Goal: Information Seeking & Learning: Understand process/instructions

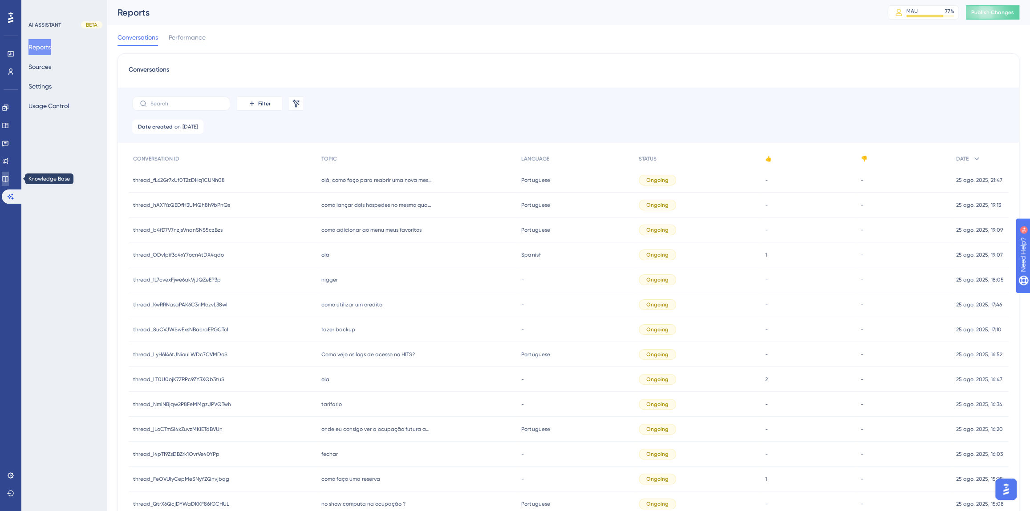
click at [5, 180] on link at bounding box center [5, 179] width 7 height 14
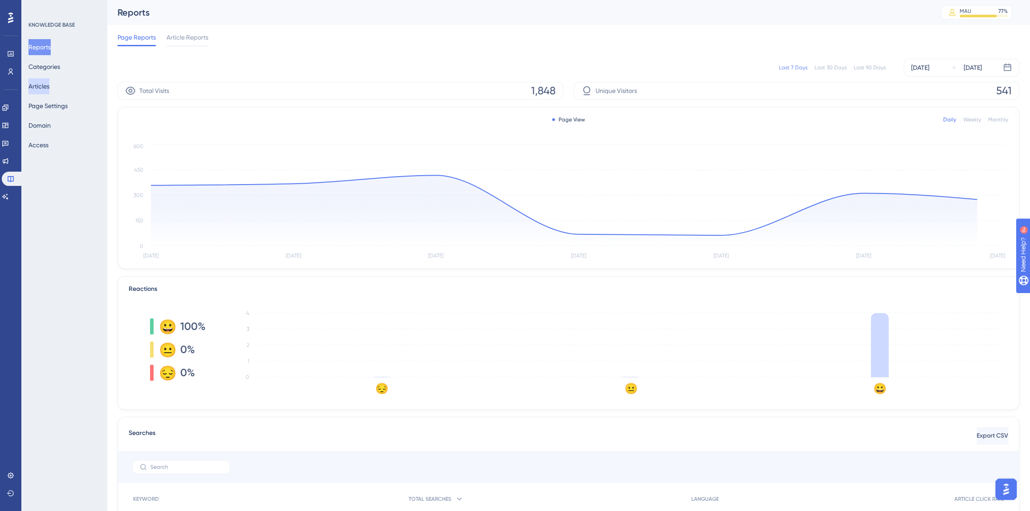
click at [40, 81] on button "Articles" at bounding box center [38, 86] width 21 height 16
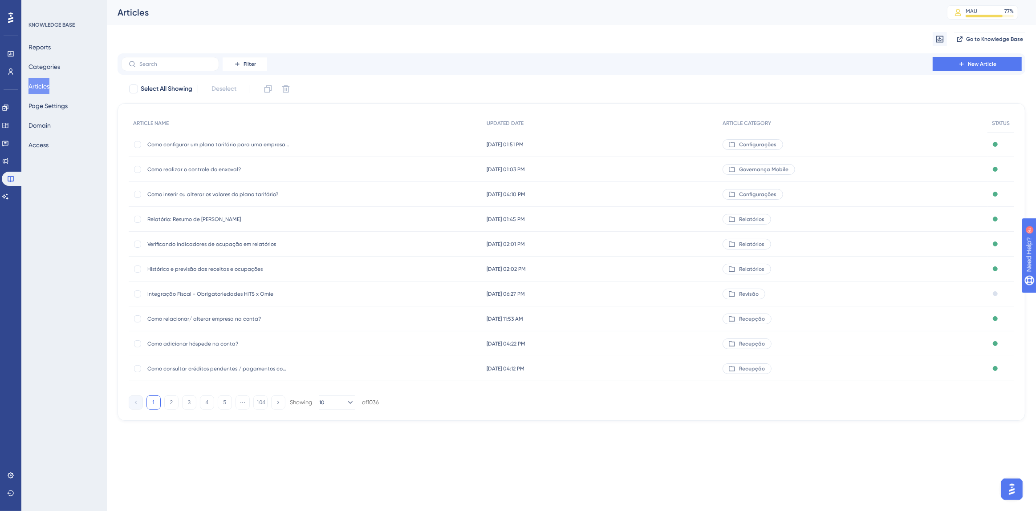
click at [227, 295] on span "Integração Fiscal - Obrigatoriedades HITS x Omie" at bounding box center [218, 294] width 142 height 7
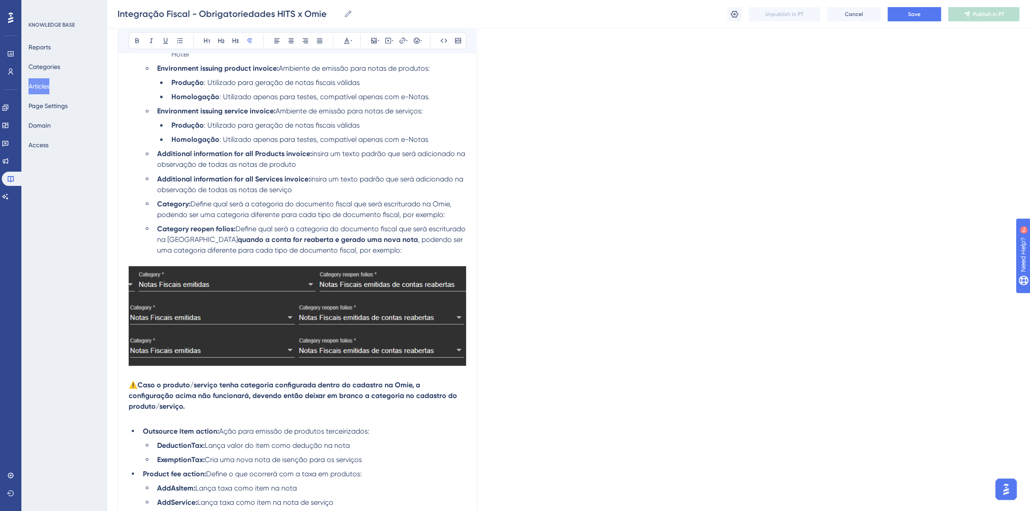
scroll to position [1276, 0]
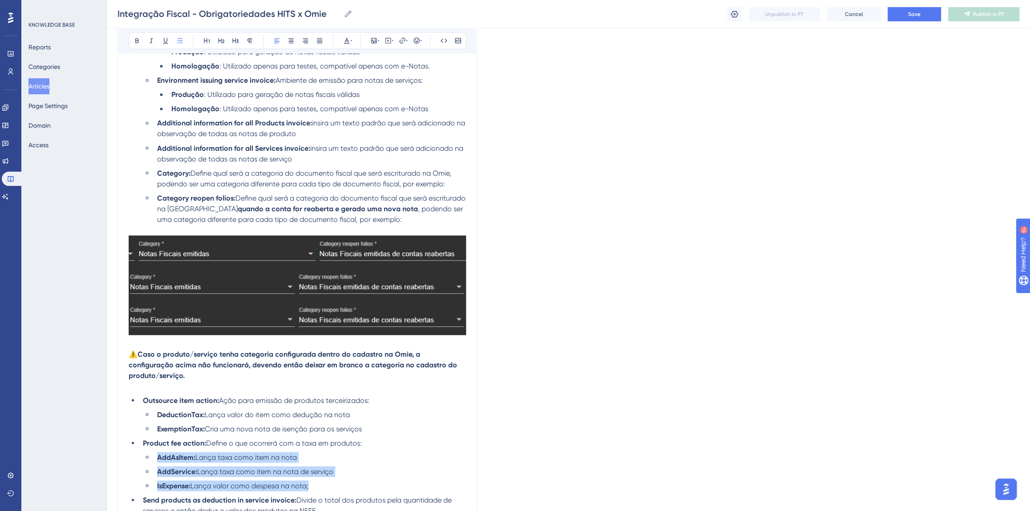
drag, startPoint x: 328, startPoint y: 475, endPoint x: 156, endPoint y: 449, distance: 174.7
click at [156, 452] on ul "AddAsItem: Lança taxa como item na nota AddService: Lança taxa como item na not…" at bounding box center [304, 471] width 323 height 39
click at [333, 481] on li "IsExpense: Lança valor como despesa na nota;" at bounding box center [310, 486] width 312 height 11
drag, startPoint x: 301, startPoint y: 470, endPoint x: 209, endPoint y: 432, distance: 100.2
click at [209, 432] on ul "Outsource item action: Ação para emissão de produtos terceirizados: DeductionTa…" at bounding box center [297, 455] width 337 height 121
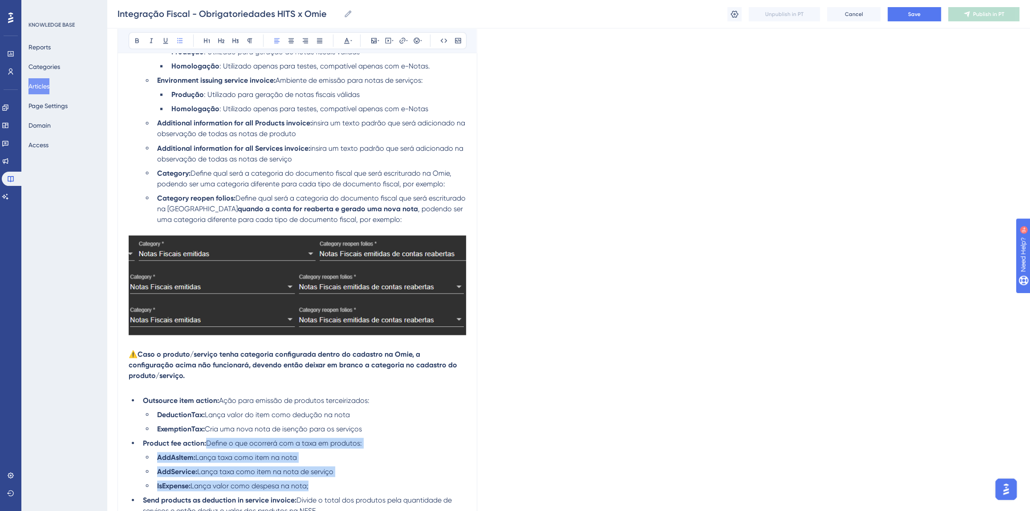
copy ul "Define o que ocorrerá com a taxa em produtos: AddAsItem: Lança taxa como item n…"
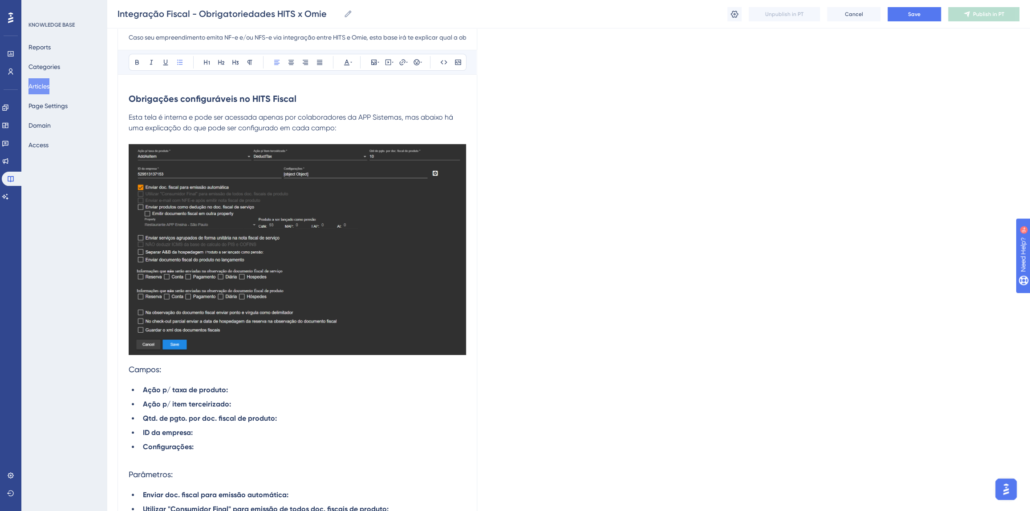
scroll to position [108, 0]
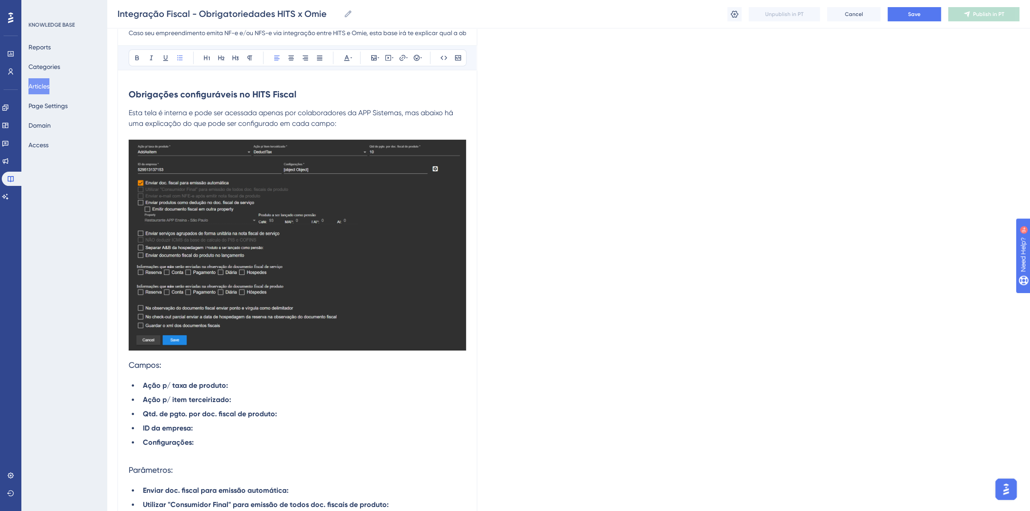
click at [249, 386] on li "Ação p/ taxa de produto:" at bounding box center [302, 386] width 327 height 11
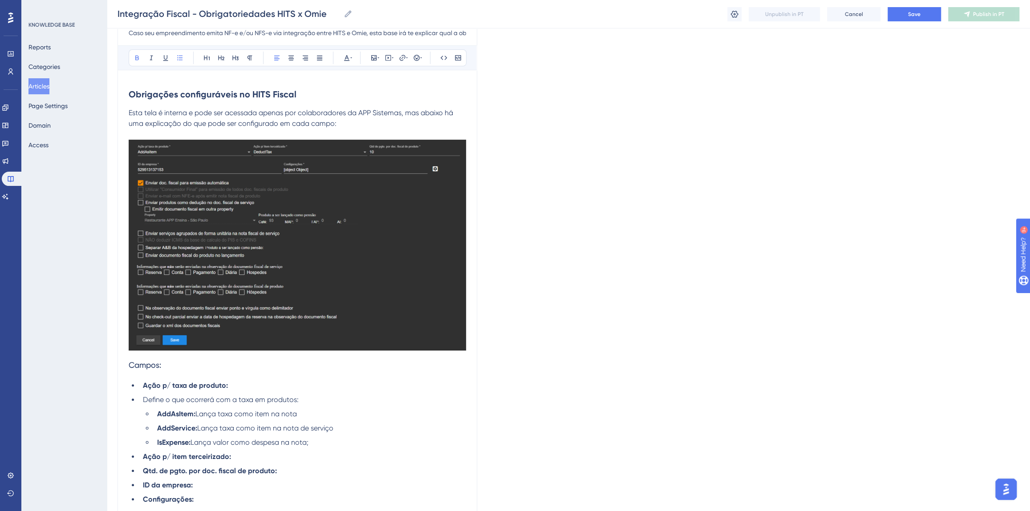
click at [246, 387] on li "Ação p/ taxa de produto:" at bounding box center [302, 386] width 327 height 11
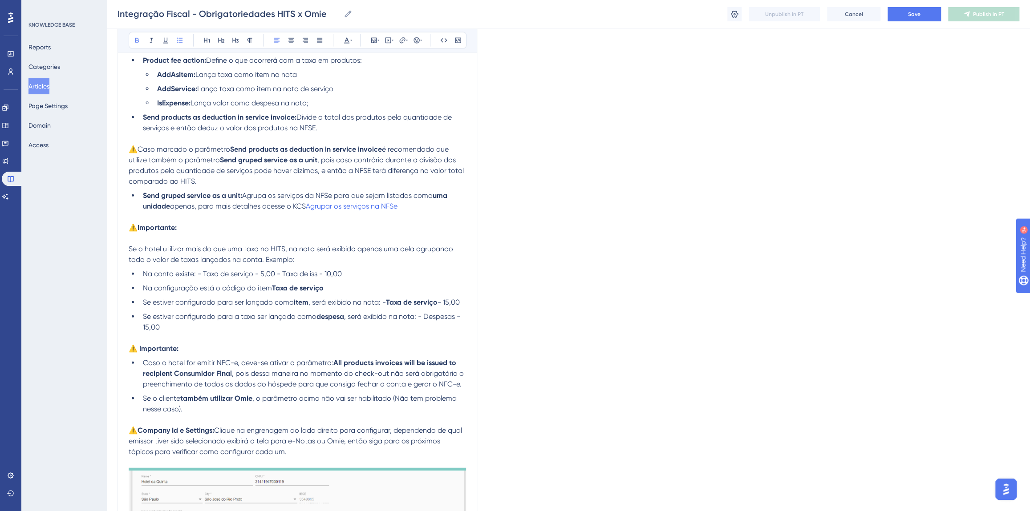
scroll to position [1524, 0]
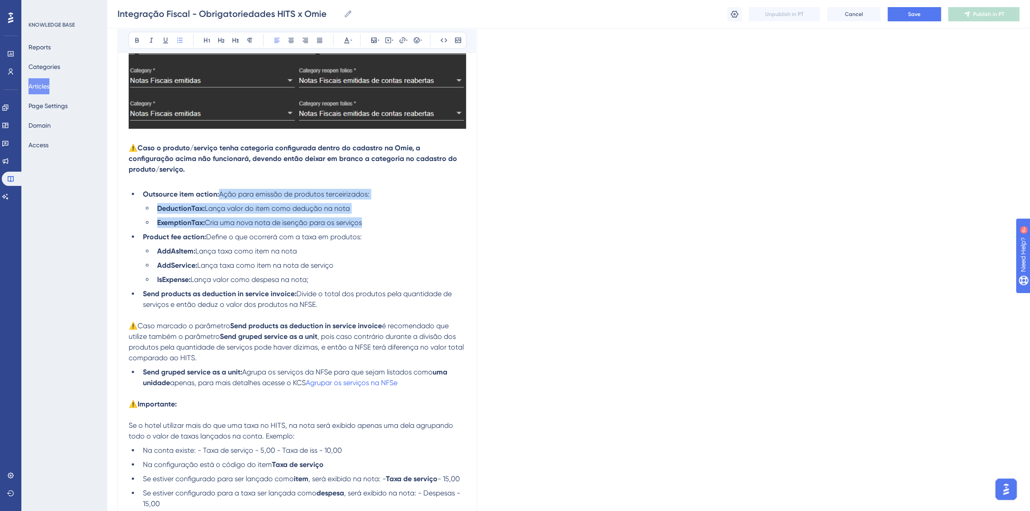
drag, startPoint x: 375, startPoint y: 211, endPoint x: 222, endPoint y: 183, distance: 156.0
click at [222, 189] on ul "Outsource item action: Ação para emissão de produtos terceirizados: DeductionTa…" at bounding box center [297, 249] width 337 height 121
copy ul "Ação para emissão de produtos terceirizados: DeductionTax: Lança valor do item …"
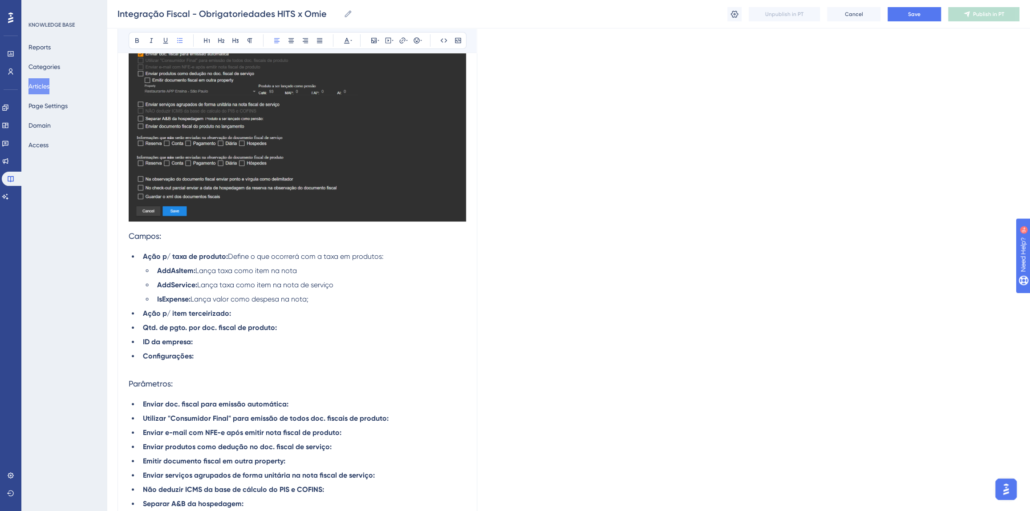
scroll to position [230, 0]
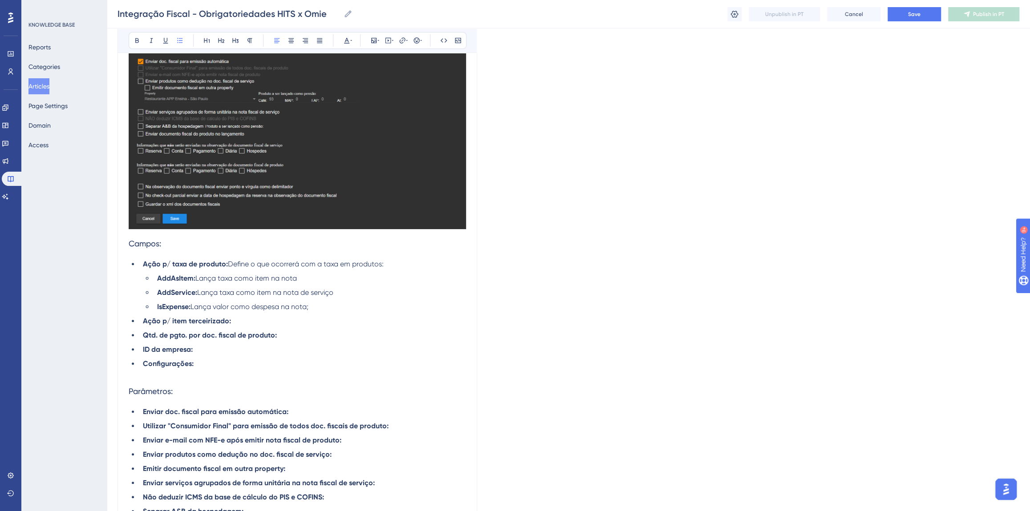
click at [257, 319] on li "Ação p/ item terceirizado:" at bounding box center [302, 321] width 327 height 11
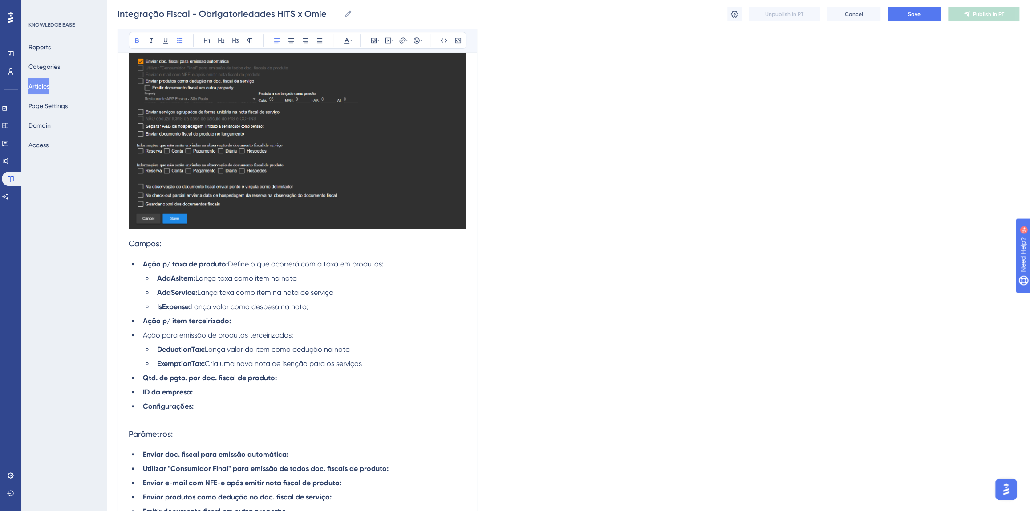
click at [238, 324] on li "Ação p/ item terceirizado:" at bounding box center [302, 321] width 327 height 11
drag, startPoint x: 300, startPoint y: 335, endPoint x: 135, endPoint y: 335, distance: 165.1
click at [135, 335] on ul "Ação p/ taxa de produto: Define o que ocorrerá com a taxa em produtos: AddAsIte…" at bounding box center [297, 335] width 337 height 153
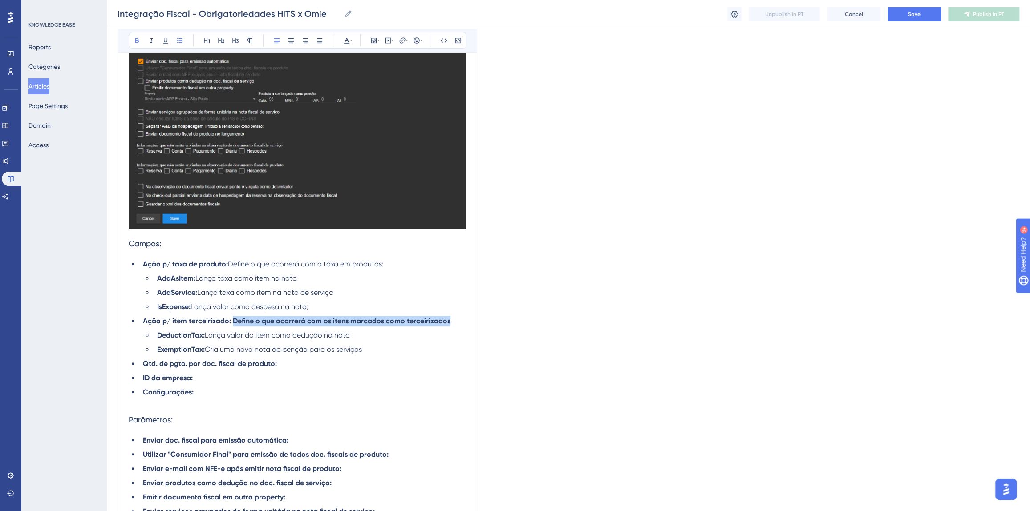
drag, startPoint x: 231, startPoint y: 321, endPoint x: 446, endPoint y: 321, distance: 215.0
click at [446, 321] on li "Ação p/ item terceirizado: Define o que ocorrerá com os itens marcados como ter…" at bounding box center [302, 321] width 327 height 11
click at [282, 364] on li "Qtd. de pgto. por doc. fiscal de produto:" at bounding box center [302, 364] width 327 height 11
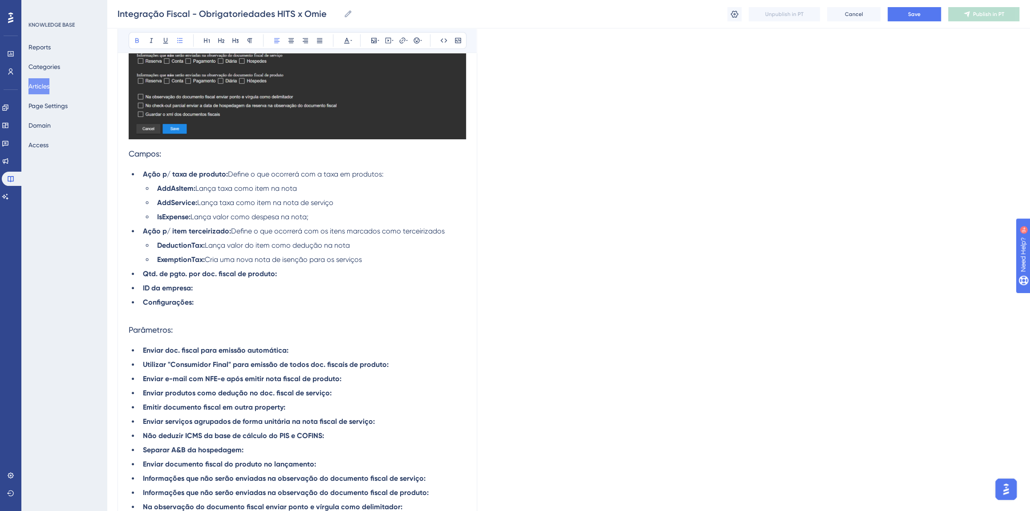
scroll to position [0, 0]
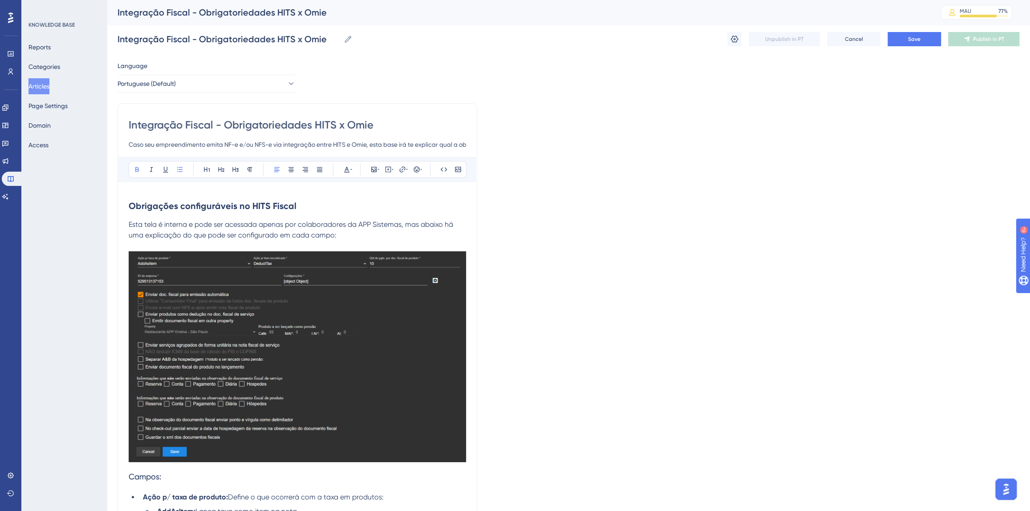
drag, startPoint x: 628, startPoint y: 411, endPoint x: 422, endPoint y: 224, distance: 278.9
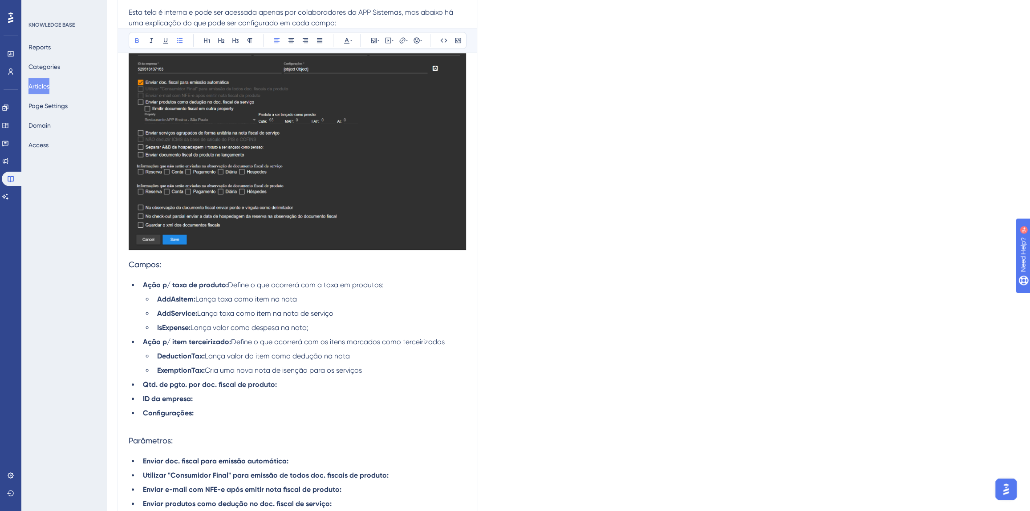
scroll to position [283, 0]
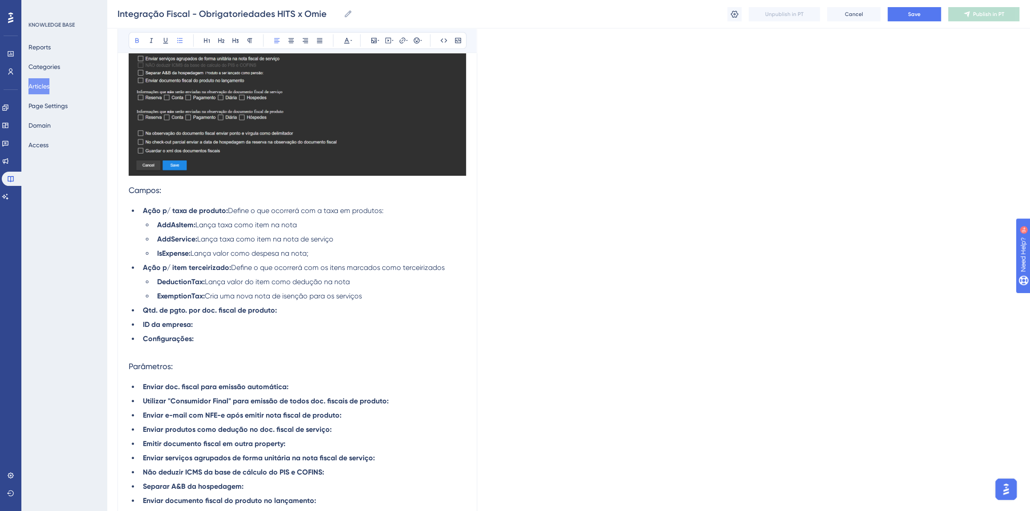
click at [289, 314] on li "Qtd. de pgto. por doc. fiscal de produto:" at bounding box center [302, 310] width 327 height 11
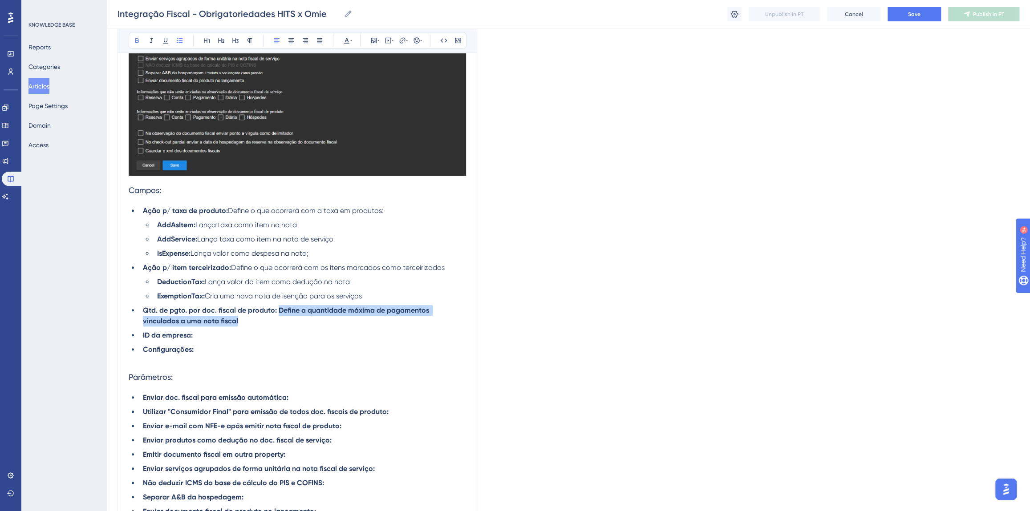
drag, startPoint x: 203, startPoint y: 318, endPoint x: 279, endPoint y: 311, distance: 76.4
click at [279, 311] on li "Qtd. de pgto. por doc. fiscal de produto: Define a quantidade máxima de pagamen…" at bounding box center [302, 315] width 327 height 21
click at [272, 324] on li "Qtd. de pgto. por doc. fiscal de produto: Define a quantidade máxima de pagamen…" at bounding box center [302, 315] width 327 height 21
click at [260, 332] on li "ID da empresa:" at bounding box center [302, 335] width 327 height 11
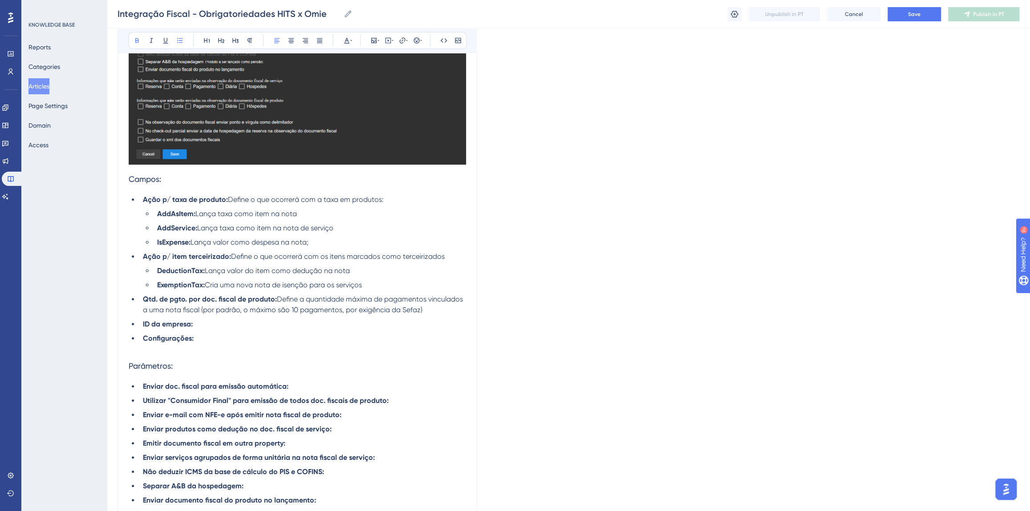
scroll to position [364, 0]
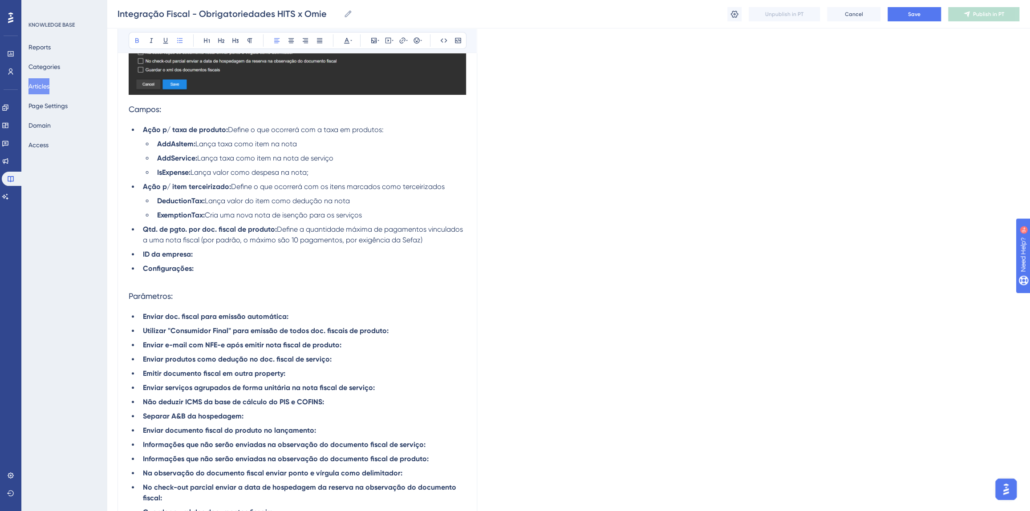
click at [222, 264] on li "Configurações:" at bounding box center [302, 269] width 327 height 11
click at [245, 258] on li "ID da empresa:" at bounding box center [302, 254] width 327 height 11
drag, startPoint x: 299, startPoint y: 255, endPoint x: 194, endPoint y: 254, distance: 105.1
click at [194, 254] on li "ID da empresa: ID da conta Omie do hotel" at bounding box center [302, 254] width 327 height 11
drag, startPoint x: 341, startPoint y: 270, endPoint x: 196, endPoint y: 272, distance: 145.1
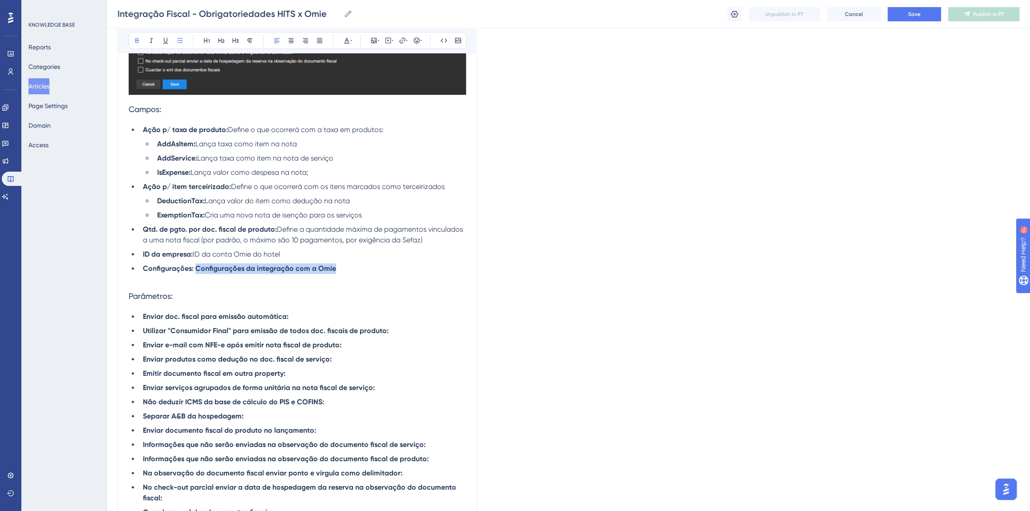
click at [196, 272] on li "Configurações: Configurações da integração com a Omie" at bounding box center [302, 269] width 327 height 11
click at [222, 285] on h3 "Parâmetros:" at bounding box center [297, 296] width 337 height 23
click at [298, 315] on li "Enviar doc. fiscal para emissão automática:" at bounding box center [302, 317] width 327 height 11
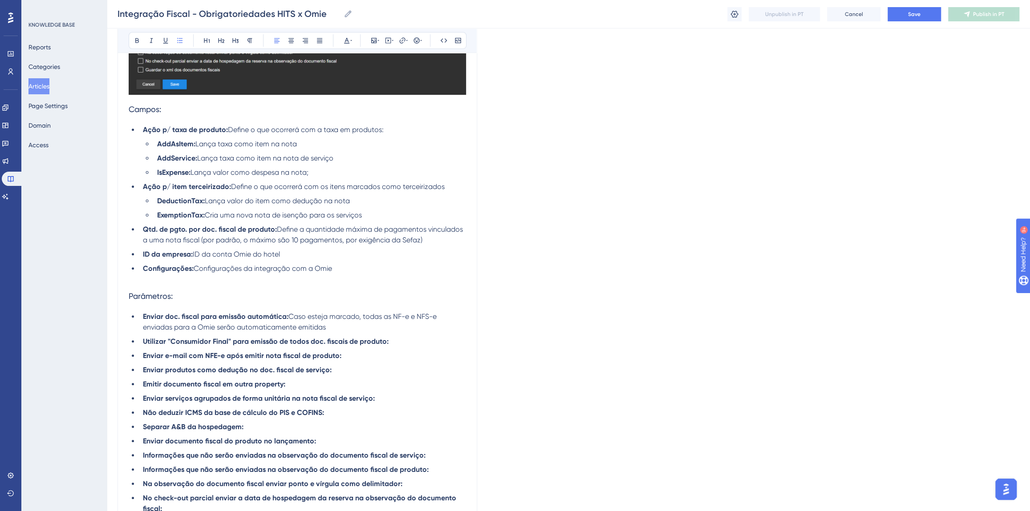
click at [289, 316] on span "Caso esteja marcado, todas as NF-e e NFS-e enviadas para a Omie serão automatic…" at bounding box center [291, 321] width 296 height 19
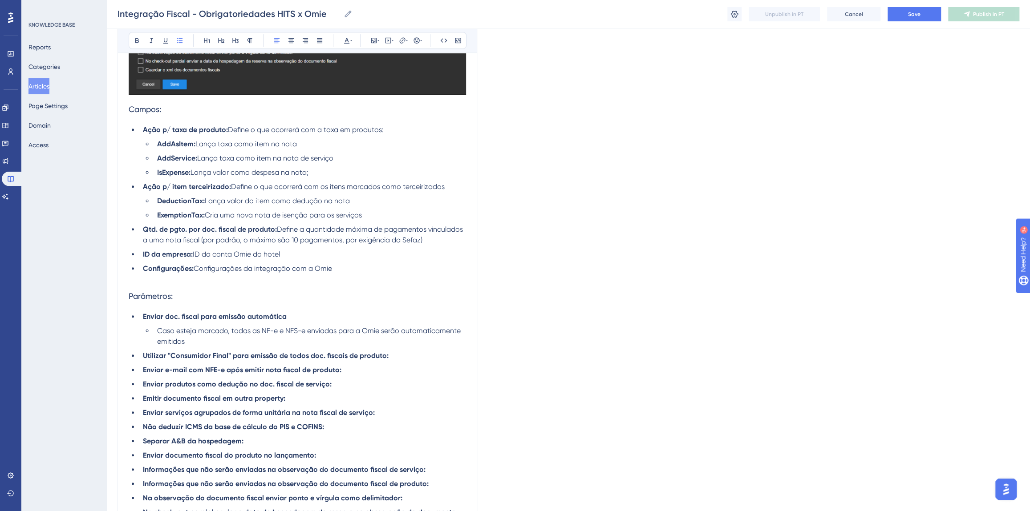
click at [238, 339] on li "Caso esteja marcado, todas as NF-e e NFS-e enviadas para a Omie serão automatic…" at bounding box center [310, 336] width 312 height 21
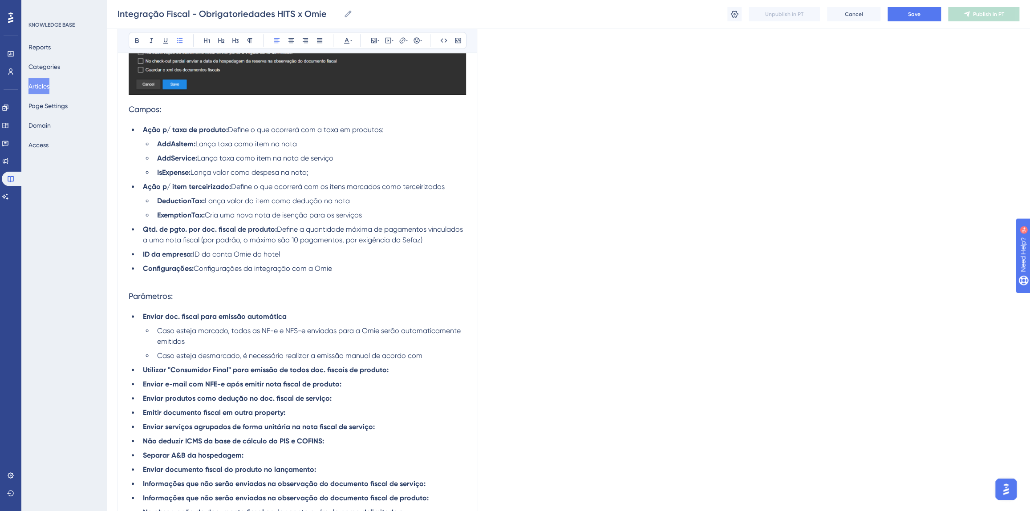
click at [427, 355] on li "Caso esteja desmarcado, é necessário realizar a emissão manual de acordo com" at bounding box center [310, 356] width 312 height 11
drag, startPoint x: 427, startPoint y: 355, endPoint x: 373, endPoint y: 357, distance: 53.9
click at [373, 357] on li "Caso esteja desmarcado, é necessário realizar a emissão manual de acordo com" at bounding box center [310, 356] width 312 height 11
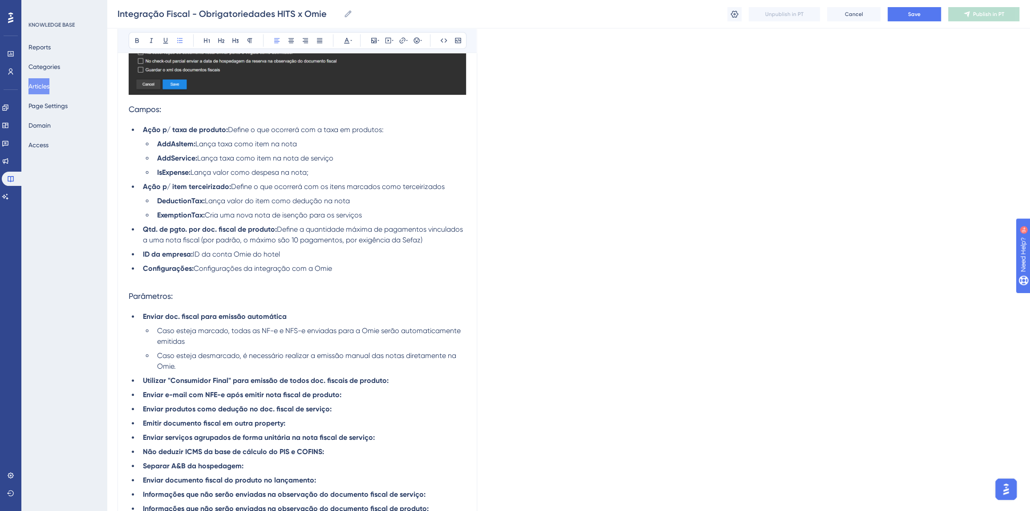
click at [213, 341] on li "Caso esteja marcado, todas as NF-e e NFS-e enviadas para a Omie serão automatic…" at bounding box center [310, 336] width 312 height 21
click at [395, 382] on li "Utilizar "Consumidor Final" para emissão de todos doc. fiscais de produto:" at bounding box center [302, 381] width 327 height 11
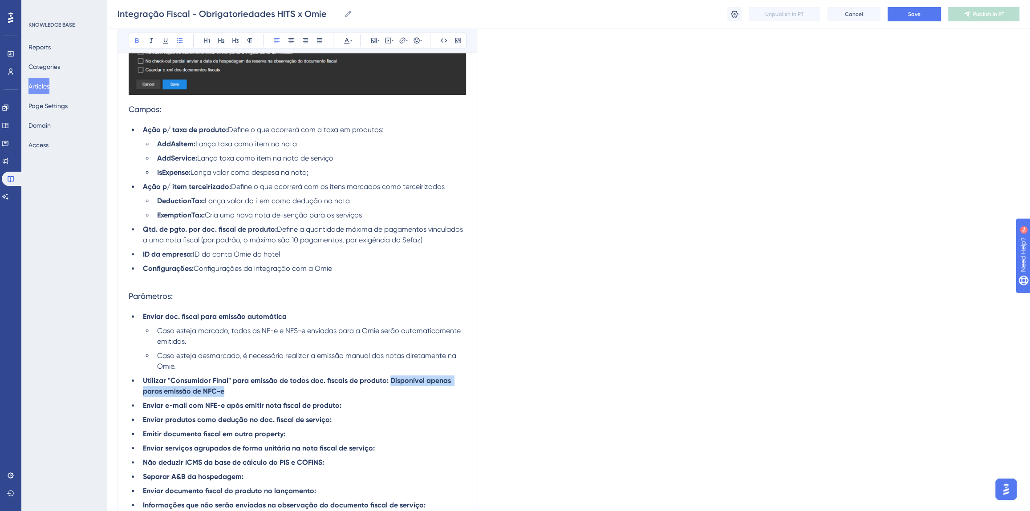
drag, startPoint x: 245, startPoint y: 386, endPoint x: 389, endPoint y: 382, distance: 144.3
click at [389, 382] on li "Utilizar "Consumidor Final" para emissão de todos doc. fiscais de produto: Disp…" at bounding box center [302, 386] width 327 height 21
click at [361, 405] on li "Enviar e-mail com NFE-e após emitir nota fiscal de produto:" at bounding box center [302, 406] width 327 height 11
drag, startPoint x: 229, startPoint y: 389, endPoint x: 388, endPoint y: 382, distance: 159.5
click at [388, 382] on li "Utilizar "Consumidor Final" para emissão de todos doc. fiscais de produto: Disp…" at bounding box center [302, 386] width 327 height 21
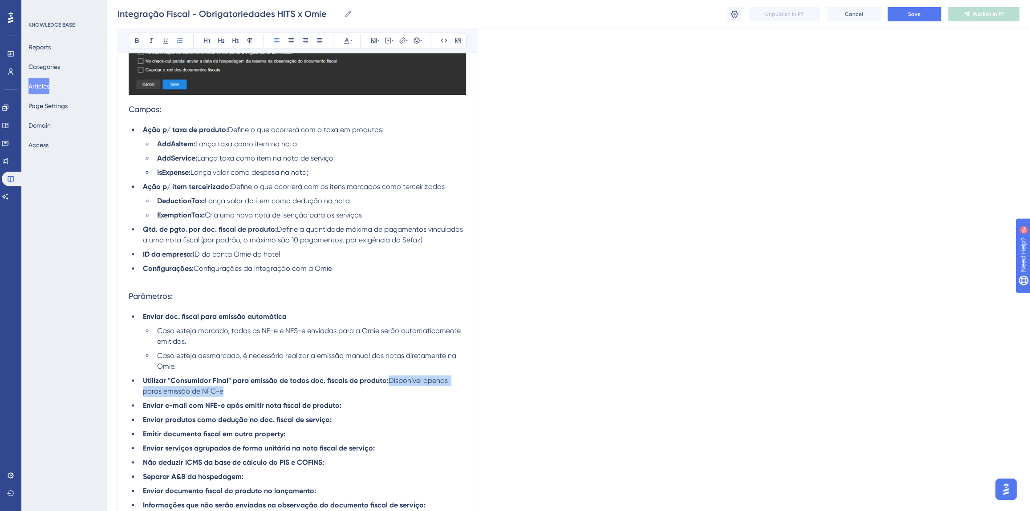
copy span "Disponível apenas paras emissão de NFC-e"
click at [350, 406] on li "Enviar e-mail com NFE-e após emitir nota fiscal de produto:" at bounding box center [302, 406] width 327 height 11
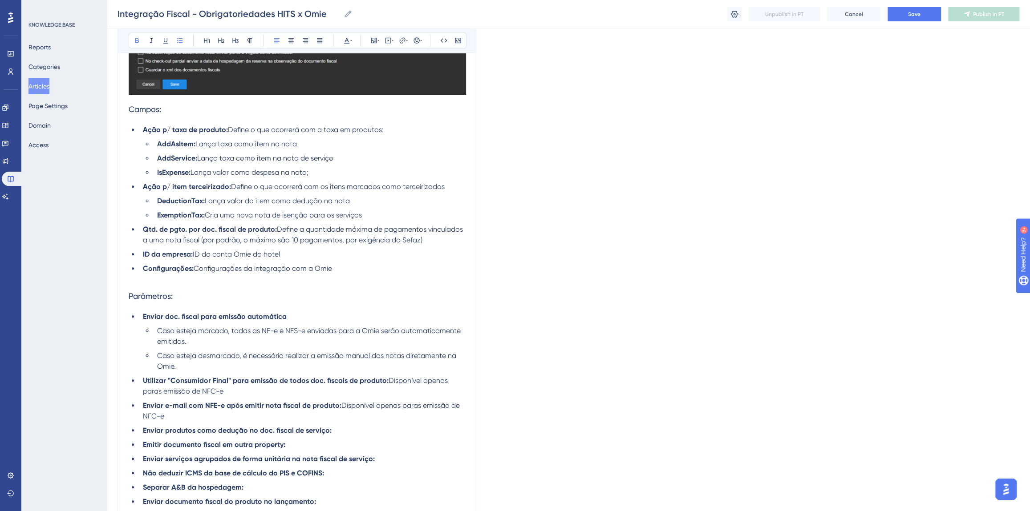
click at [347, 432] on li "Enviar produtos como dedução no doc. fiscal de serviço:" at bounding box center [302, 431] width 327 height 11
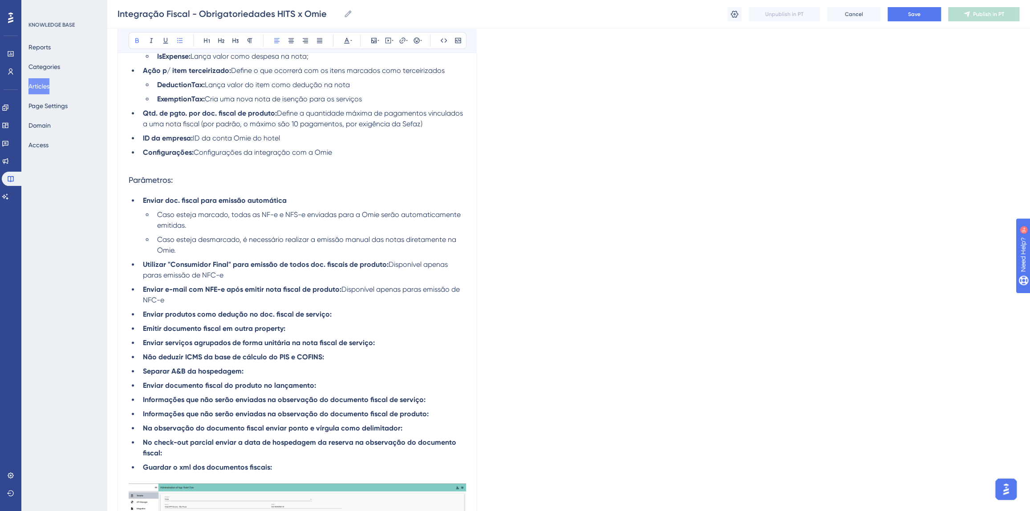
scroll to position [485, 0]
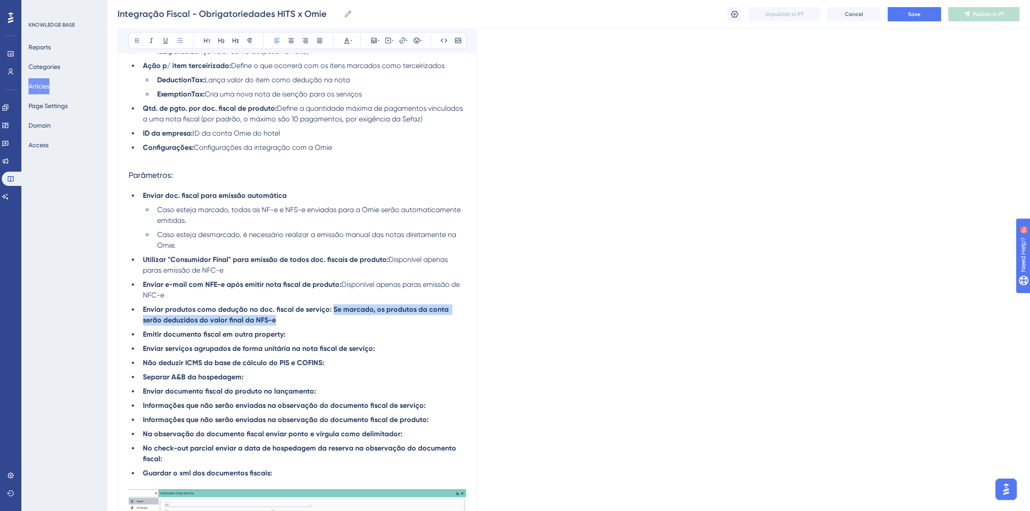
drag, startPoint x: 290, startPoint y: 320, endPoint x: 330, endPoint y: 308, distance: 41.8
click at [330, 308] on li "Enviar produtos como dedução no doc. fiscal de serviço: Se marcado, os produtos…" at bounding box center [302, 314] width 327 height 21
click at [312, 332] on li "Emitir documento fiscal em outra property:" at bounding box center [302, 334] width 327 height 11
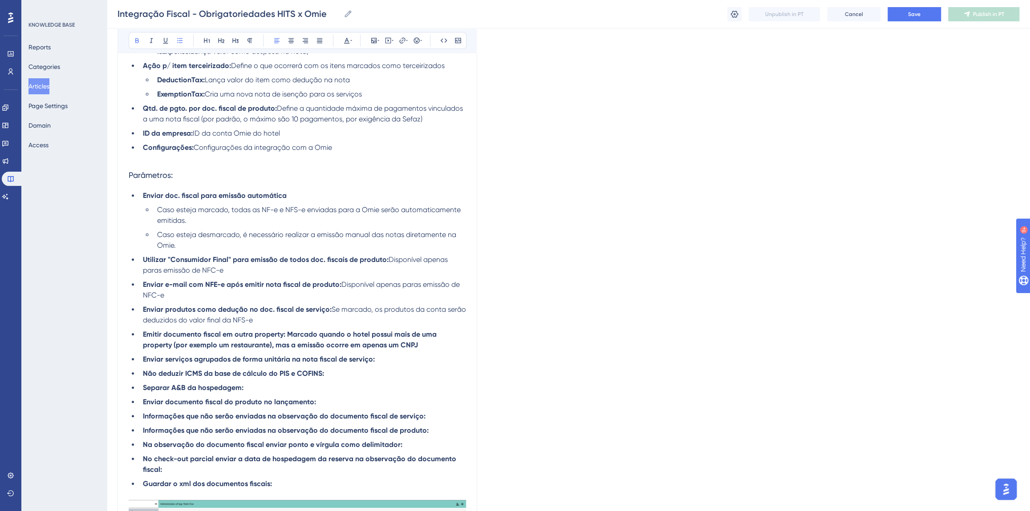
click at [294, 344] on strong "Emitir documento fiscal em outra property: Marcado quando o hotel possui mais d…" at bounding box center [291, 339] width 296 height 19
drag, startPoint x: 417, startPoint y: 344, endPoint x: 288, endPoint y: 334, distance: 129.4
click at [288, 334] on li "Emitir documento fiscal em outra property: Marcado quando o hotel possui mais d…" at bounding box center [302, 339] width 327 height 21
click at [370, 374] on li "Não deduzir ICMS da base de cálculo do PIS e COFINS:" at bounding box center [302, 374] width 327 height 11
click at [399, 363] on li "Enviar serviços agrupados de forma unitária na nota fiscal de serviço:" at bounding box center [302, 359] width 327 height 11
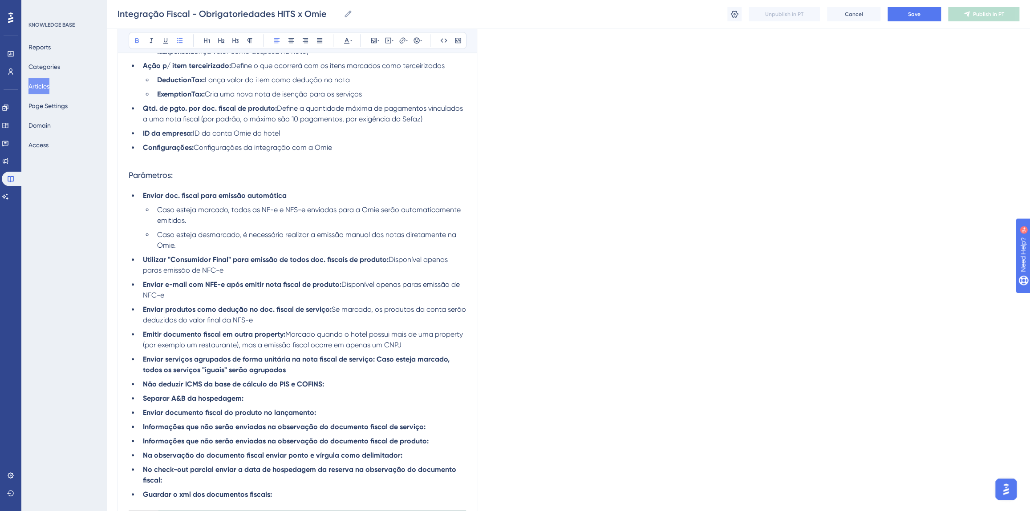
click at [277, 376] on ul "Enviar doc. fiscal para emissão automática Caso esteja marcado, todas as NF-e e…" at bounding box center [297, 346] width 337 height 310
drag, startPoint x: 293, startPoint y: 372, endPoint x: 377, endPoint y: 361, distance: 84.0
click at [377, 361] on li "Enviar serviços agrupados de forma unitária na nota fiscal de serviço: Caso est…" at bounding box center [302, 364] width 327 height 21
click at [308, 371] on li "Enviar serviços agrupados de forma unitária na nota fiscal de serviço: Caso est…" at bounding box center [302, 364] width 327 height 21
drag, startPoint x: 446, startPoint y: 371, endPoint x: 415, endPoint y: 371, distance: 31.6
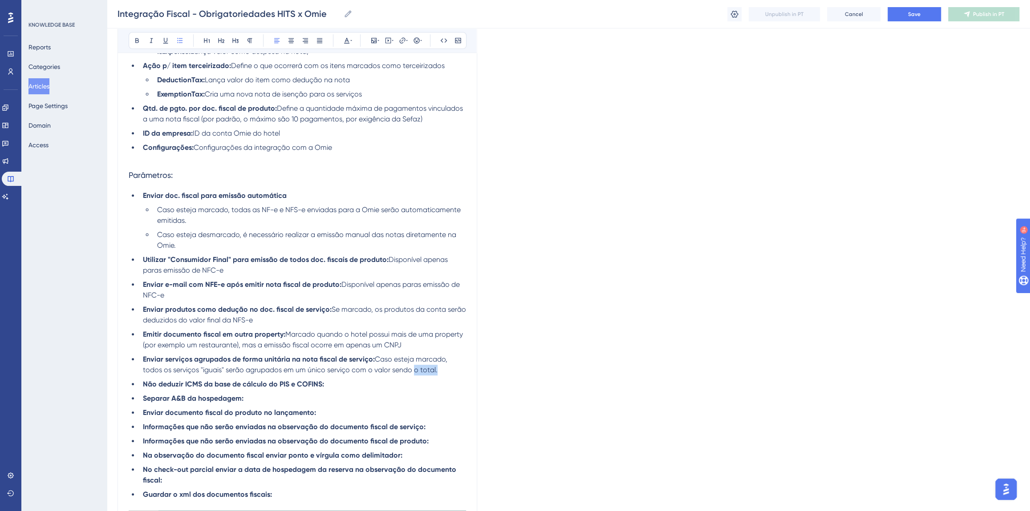
click at [415, 371] on li "Enviar serviços agrupados de forma unitária na nota fiscal de serviço: Caso est…" at bounding box center [302, 364] width 327 height 21
click at [415, 379] on li "Não deduzir ICMS da base de cálculo do PIS e COFINS:" at bounding box center [302, 384] width 327 height 11
drag, startPoint x: 320, startPoint y: 382, endPoint x: 144, endPoint y: 387, distance: 176.8
click at [144, 387] on strong "Não deduzir ICMS da base de cálculo do PIS e COFINS:" at bounding box center [233, 384] width 181 height 8
copy strong "Não deduzir ICMS da base de cálculo do PIS e COFINS"
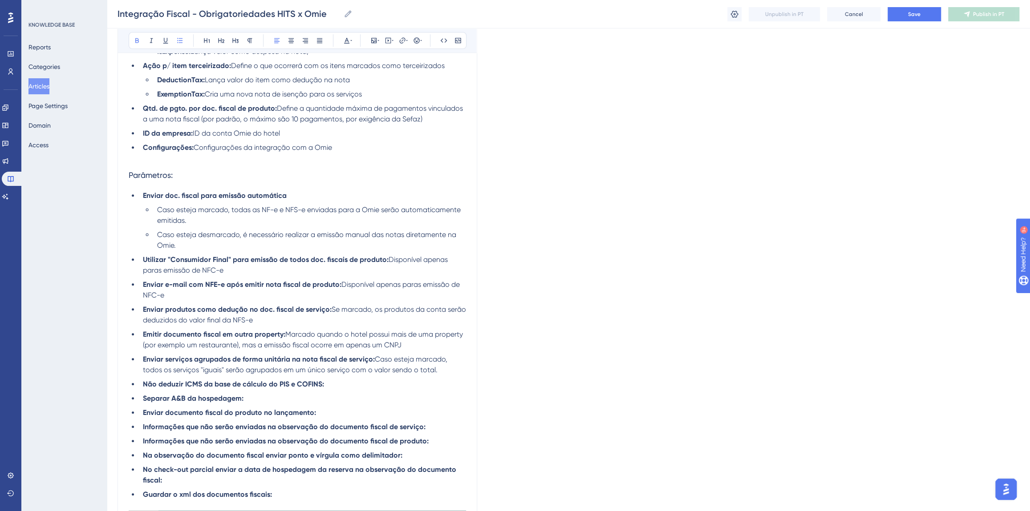
click at [337, 383] on li "Não deduzir ICMS da base de cálculo do PIS e COFINS:" at bounding box center [302, 384] width 327 height 11
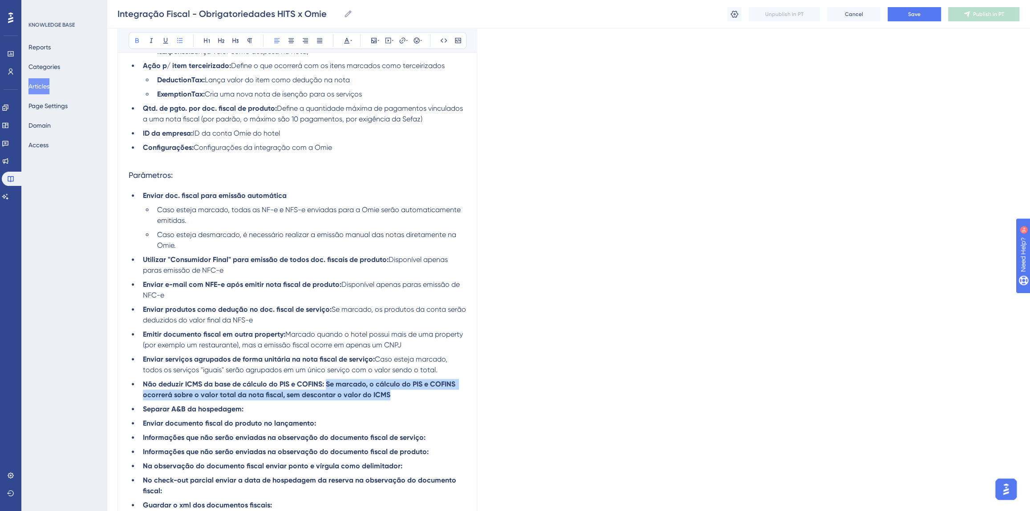
drag, startPoint x: 395, startPoint y: 396, endPoint x: 325, endPoint y: 382, distance: 71.2
click at [327, 382] on li "Não deduzir ICMS da base de cálculo do PIS e COFINS: Se marcado, o cálculo do P…" at bounding box center [302, 389] width 327 height 21
click at [298, 407] on li "Separar A&B da hospedagem:" at bounding box center [302, 409] width 327 height 11
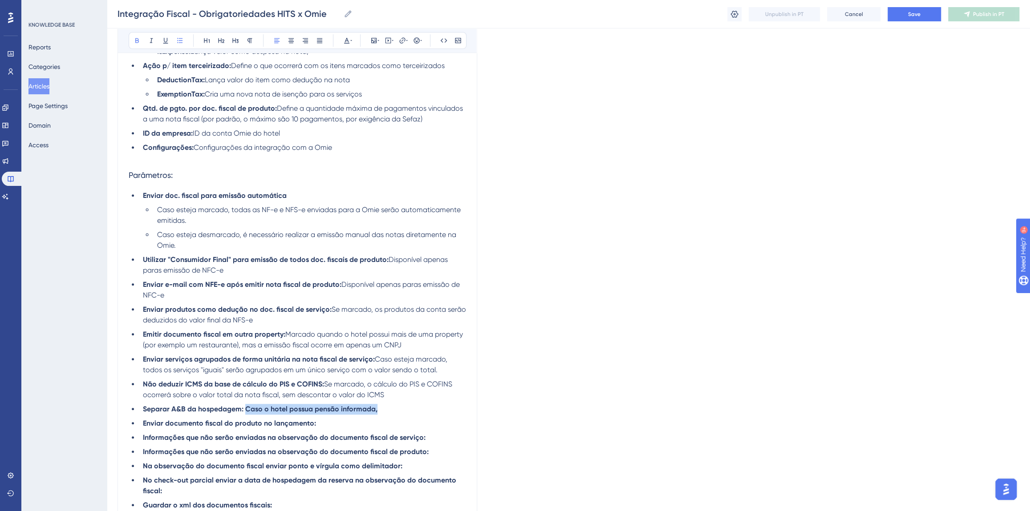
drag, startPoint x: 246, startPoint y: 410, endPoint x: 377, endPoint y: 411, distance: 130.9
click at [377, 411] on strong "Separar A&B da hospedagem: Caso o hotel possua pensão informada," at bounding box center [260, 409] width 235 height 8
click at [381, 411] on li "Separar A&B da hospedagem: Caso o hotel possua pensão informada," at bounding box center [302, 409] width 327 height 11
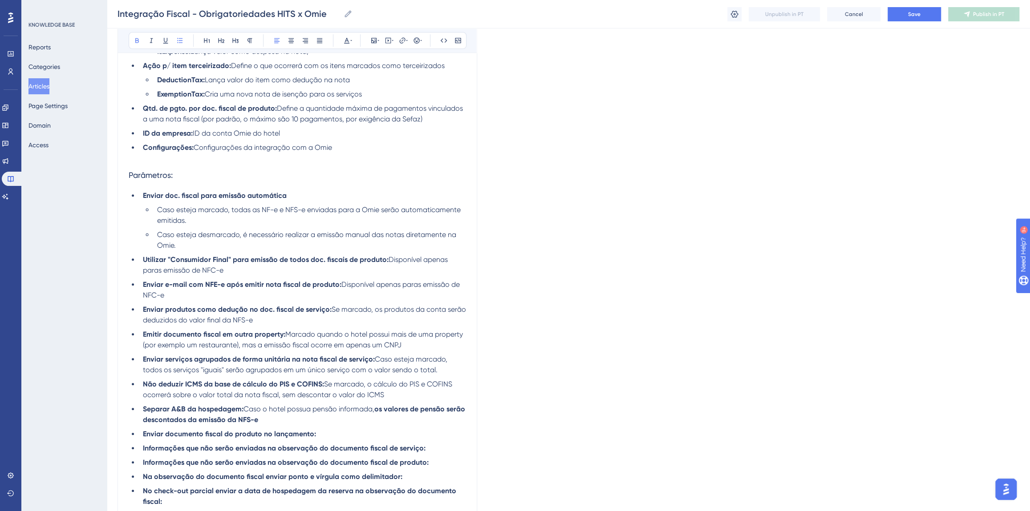
drag, startPoint x: 280, startPoint y: 420, endPoint x: 375, endPoint y: 409, distance: 95.9
click at [375, 409] on li "Separar A&B da hospedagem: Caso o hotel possua pensão informada, os valores de …" at bounding box center [302, 414] width 327 height 21
click at [379, 418] on li "Separar A&B da hospedagem: Caso o hotel possua pensão informada, os valores de …" at bounding box center [302, 414] width 327 height 21
click at [338, 434] on li "Enviar documento fiscal do produto no lançamento:" at bounding box center [302, 434] width 327 height 11
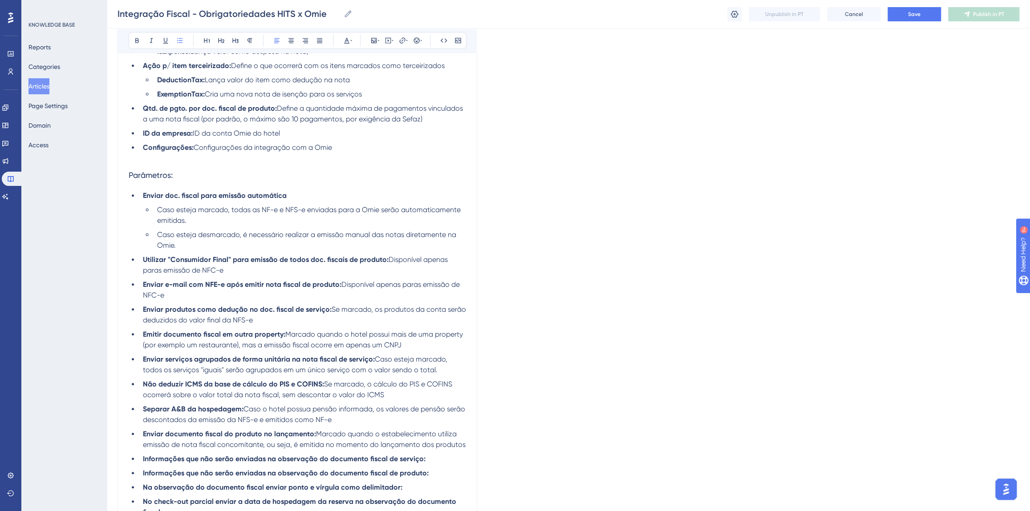
click at [364, 439] on li "Enviar documento fiscal do produto no lançamento: Marcado quando o estabelecime…" at bounding box center [302, 439] width 327 height 21
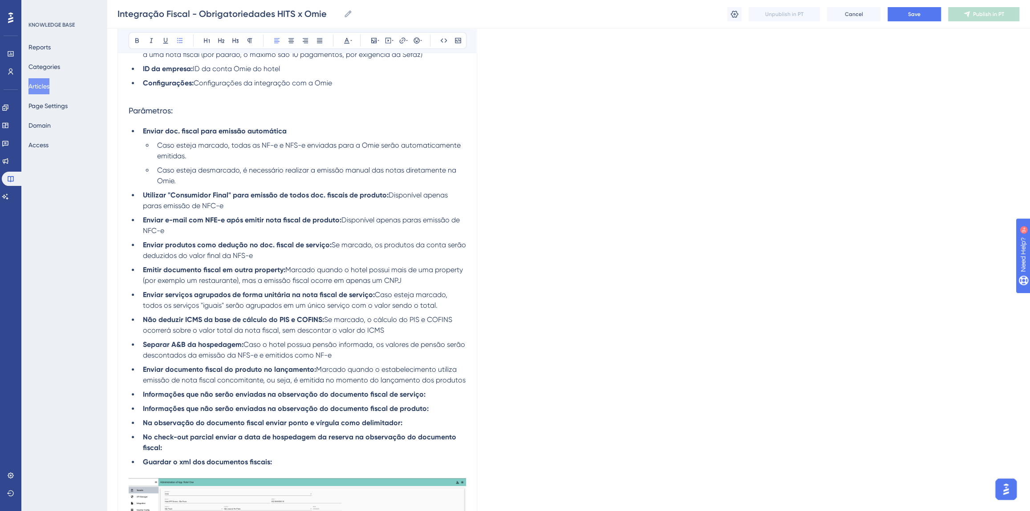
scroll to position [647, 0]
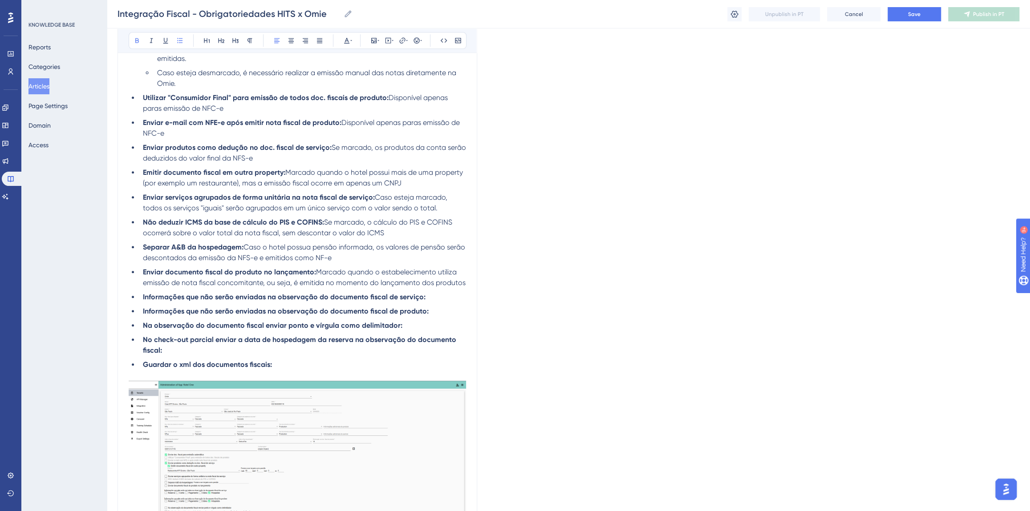
click at [427, 298] on li "Informações que não serão enviadas na observação do documento fiscal de serviço:" at bounding box center [302, 297] width 327 height 11
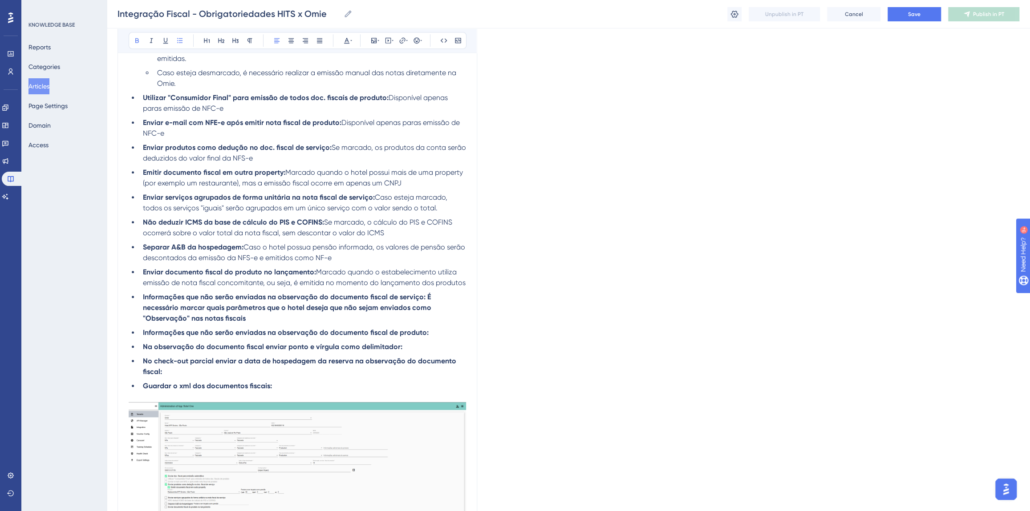
drag, startPoint x: 223, startPoint y: 319, endPoint x: 424, endPoint y: 298, distance: 202.3
click at [424, 298] on li "Informações que não serão enviadas na observação do documento fiscal de serviço…" at bounding box center [302, 308] width 327 height 32
click at [240, 322] on li "Informações que não serão enviadas na observação do documento fiscal de serviço…" at bounding box center [302, 308] width 327 height 32
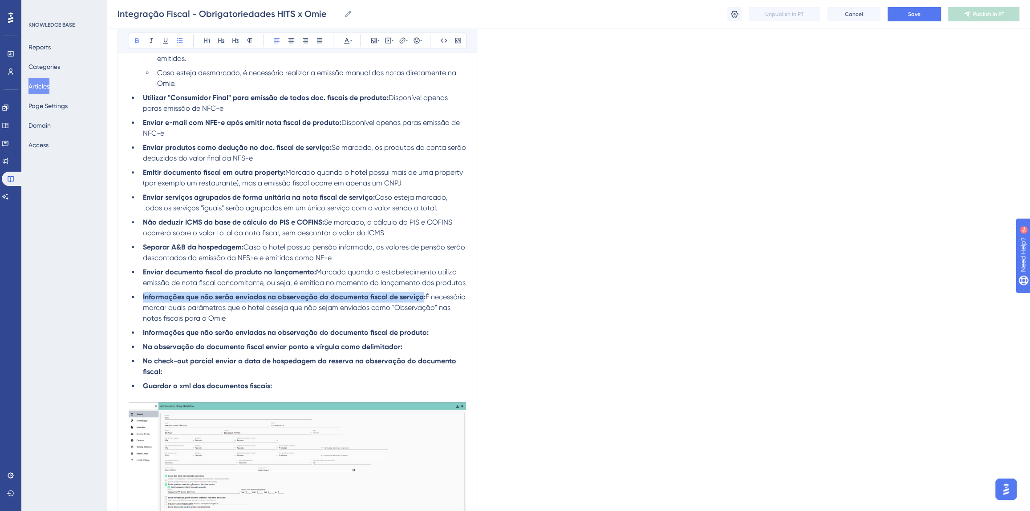
drag, startPoint x: 151, startPoint y: 295, endPoint x: 420, endPoint y: 296, distance: 268.8
click at [420, 296] on strong "Informações que não serão enviadas na observação do documento fiscal de serviço:" at bounding box center [284, 297] width 283 height 8
copy strong "Informações que não serão enviadas na observação do documento fiscal de serviço"
click at [283, 317] on li "Informações que não serão enviadas na observação do documento fiscal de serviço…" at bounding box center [302, 308] width 327 height 32
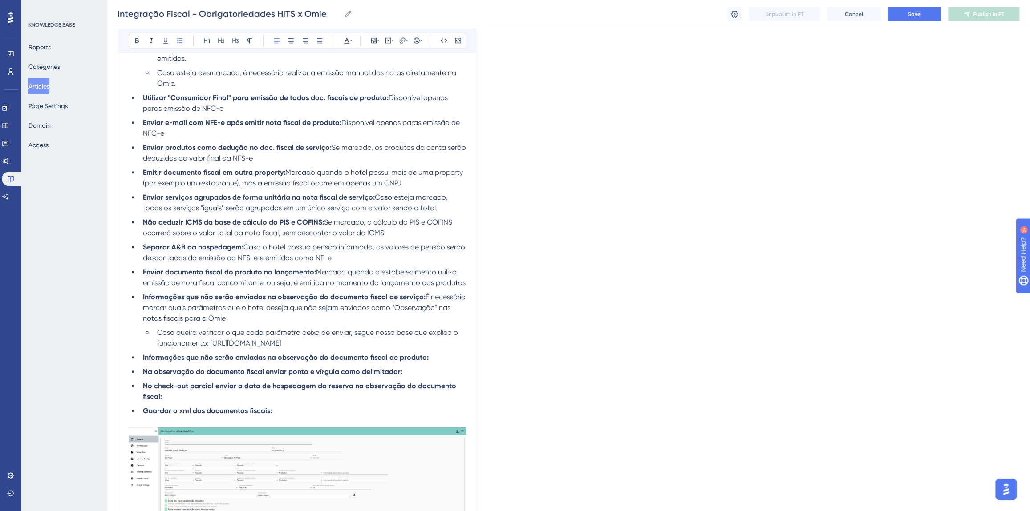
drag, startPoint x: 308, startPoint y: 352, endPoint x: 209, endPoint y: 343, distance: 99.3
click at [209, 343] on li "Caso queira verificar o que cada parâmetro deixa de enviar, segue nossa base qu…" at bounding box center [310, 338] width 312 height 21
drag, startPoint x: 453, startPoint y: 345, endPoint x: 210, endPoint y: 347, distance: 243.5
click at [210, 347] on li "Caso queira verificar o que cada parâmetro deixa de enviar, segue nossa base qu…" at bounding box center [310, 338] width 312 height 21
click at [401, 38] on icon at bounding box center [402, 40] width 6 height 6
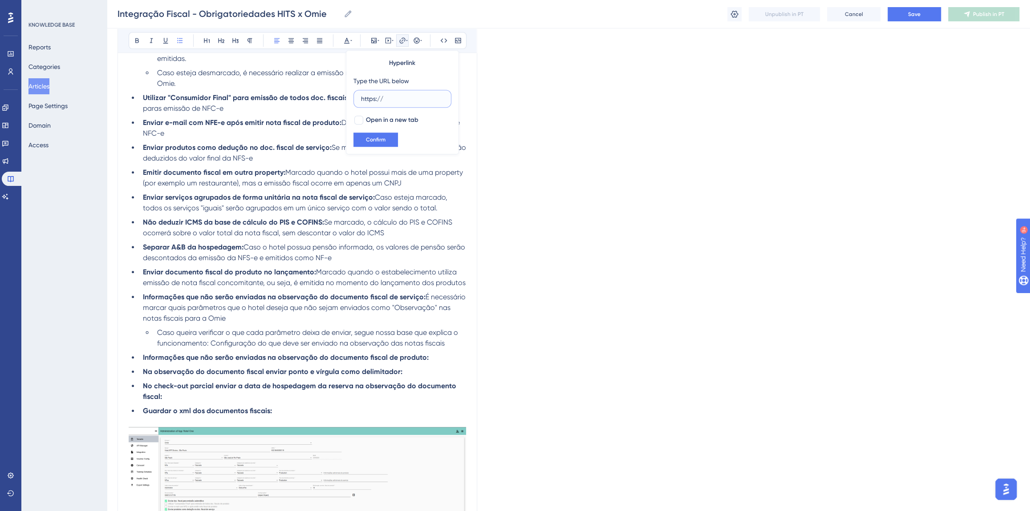
drag, startPoint x: 400, startPoint y: 99, endPoint x: 331, endPoint y: 99, distance: 69.0
click at [400, 41] on icon at bounding box center [402, 40] width 7 height 7
drag, startPoint x: 389, startPoint y: 101, endPoint x: 357, endPoint y: 101, distance: 32.0
click at [357, 101] on label "https://" at bounding box center [402, 99] width 98 height 18
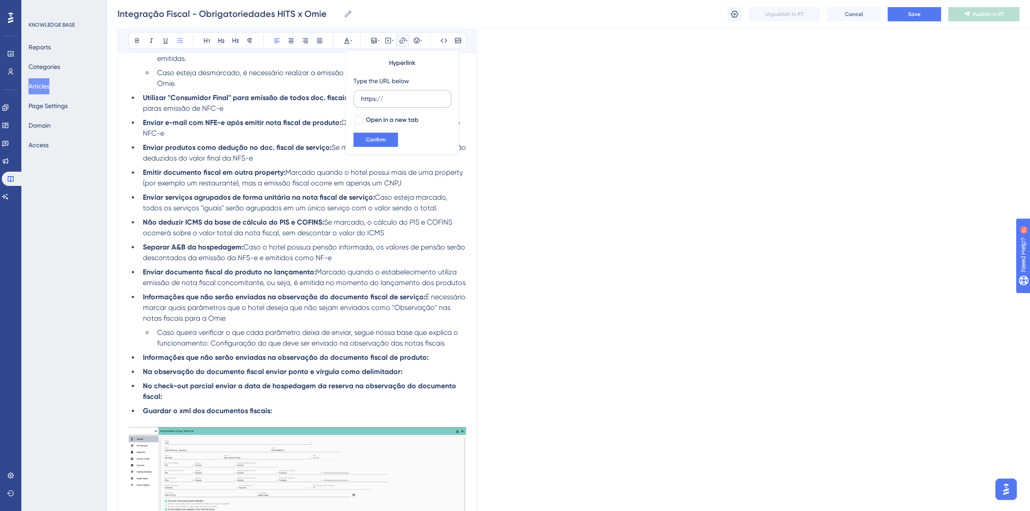
click at [361, 101] on input "https://" at bounding box center [402, 99] width 83 height 10
type input "[URL][DOMAIN_NAME]"
click at [381, 138] on span "Confirm" at bounding box center [376, 139] width 20 height 7
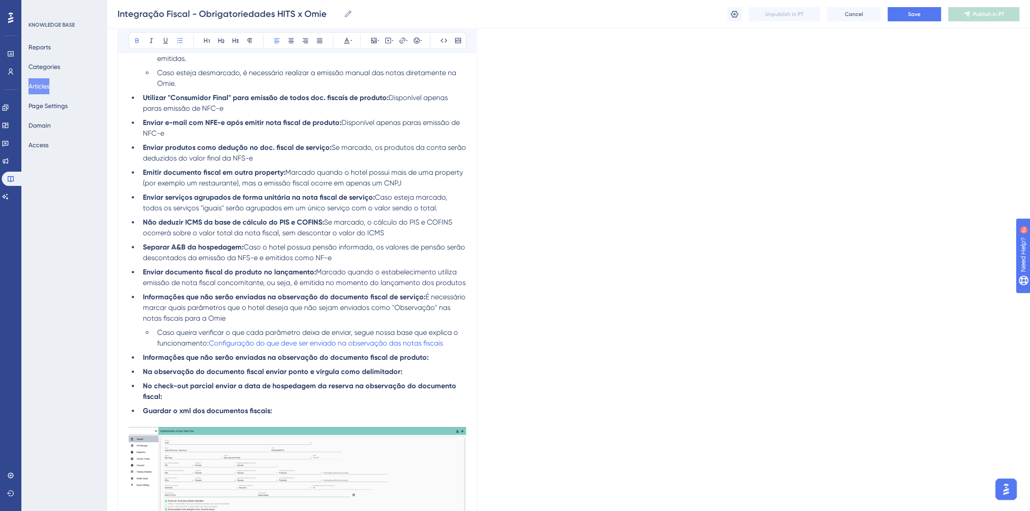
click at [362, 288] on ul "Enviar doc. fiscal para emissão automática Caso esteja marcado, todas as NF-e e…" at bounding box center [297, 222] width 337 height 388
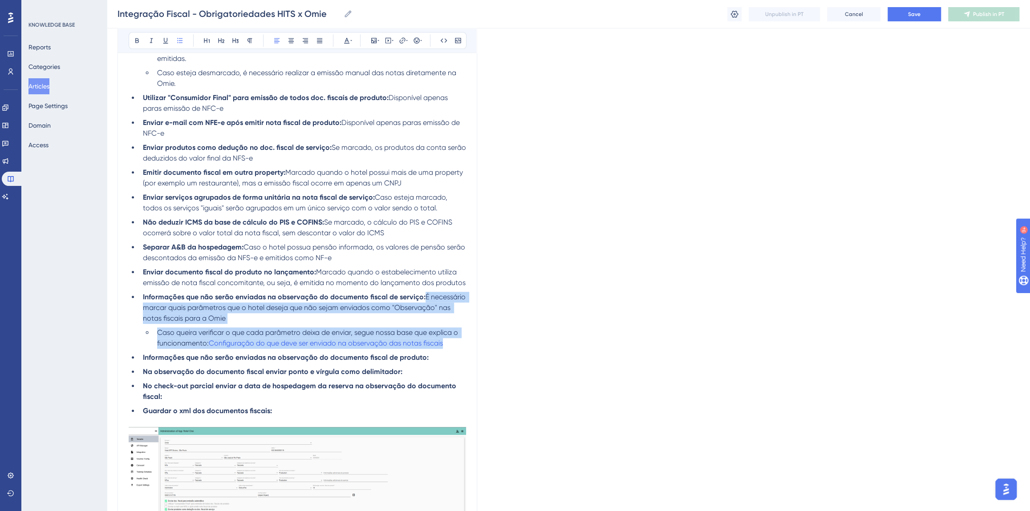
drag, startPoint x: 450, startPoint y: 344, endPoint x: 424, endPoint y: 299, distance: 51.7
click at [424, 299] on ul "Enviar doc. fiscal para emissão automática Caso esteja marcado, todas as NF-e e…" at bounding box center [297, 222] width 337 height 388
copy ul "É necessário marcar quais parâmetros que o hotel deseja que não sejam enviados …"
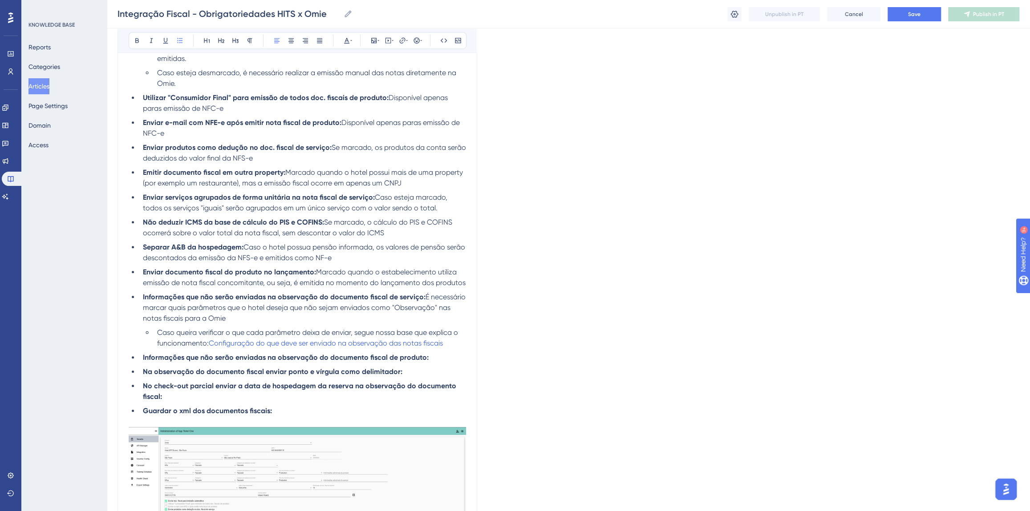
click at [427, 357] on li "Informações que não serão enviadas na observação do documento fiscal de produto:" at bounding box center [302, 358] width 327 height 11
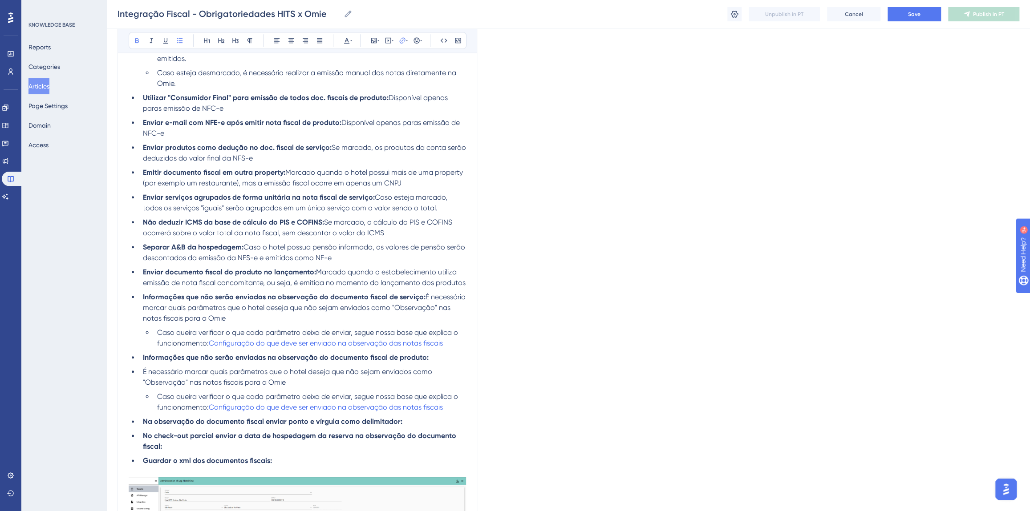
click at [143, 370] on span "É necessário marcar quais parâmetros que o hotel deseja que não sejam enviados …" at bounding box center [288, 377] width 291 height 19
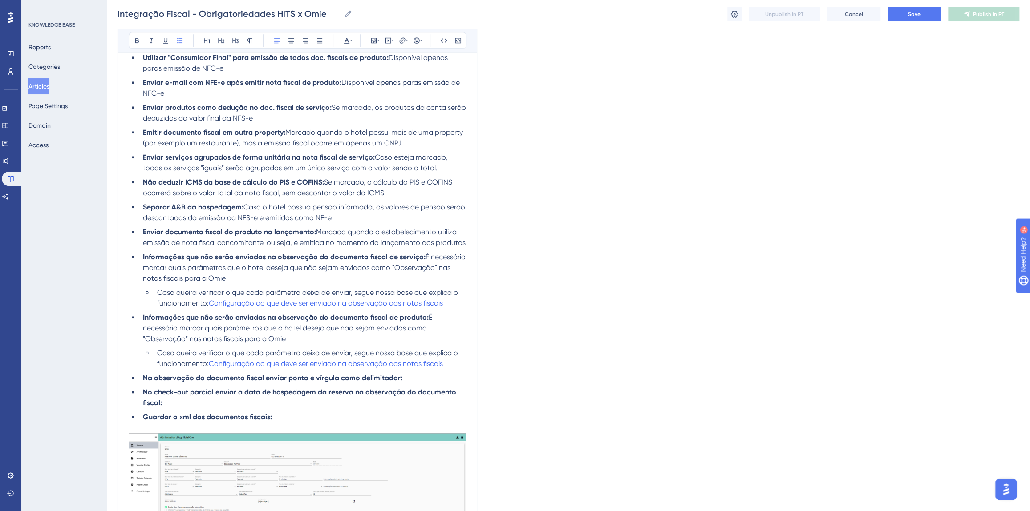
scroll to position [809, 0]
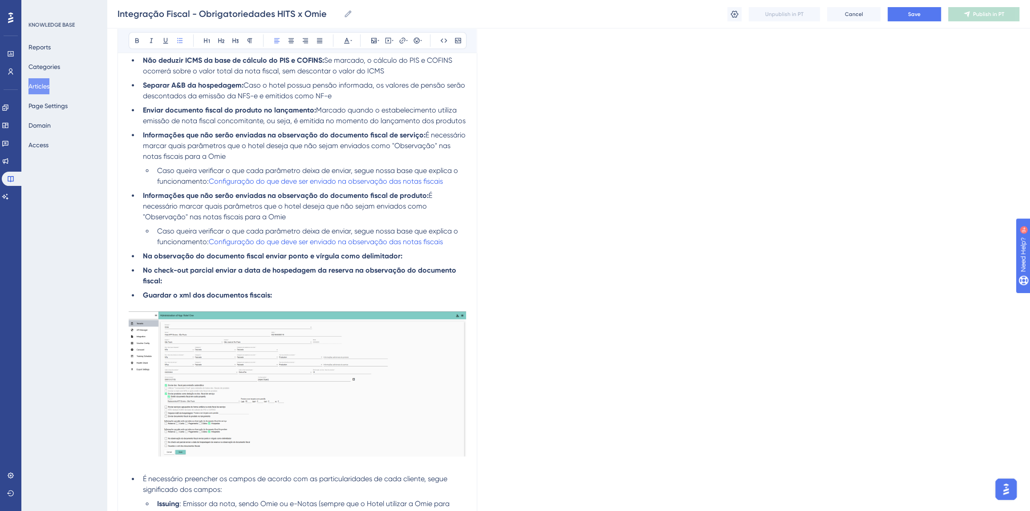
click at [423, 255] on li "Na observação do documento fiscal enviar ponto e vírgula como delimitador:" at bounding box center [302, 256] width 327 height 11
click at [432, 256] on li "Na observação do documento fiscal enviar ponto e vírgula como delimitador:" at bounding box center [302, 256] width 327 height 11
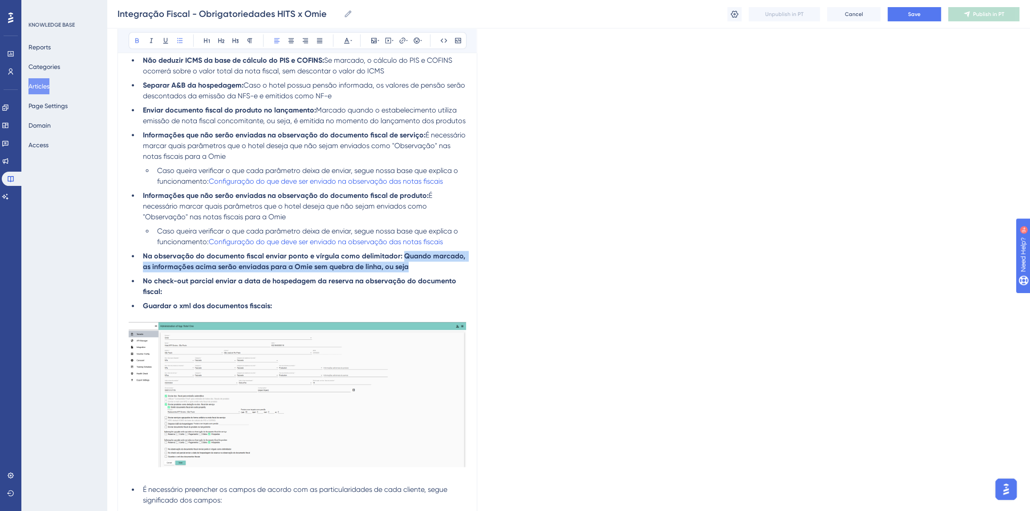
drag, startPoint x: 418, startPoint y: 265, endPoint x: 401, endPoint y: 258, distance: 18.4
click at [401, 258] on li "Na observação do documento fiscal enviar ponto e vírgula como delimitador: Quan…" at bounding box center [302, 261] width 327 height 21
click at [422, 269] on li "Na observação do documento fiscal enviar ponto e vírgula como delimitador: Quan…" at bounding box center [302, 261] width 327 height 21
click at [272, 292] on li "No check-out parcial enviar a data de hospedagem da reserva na observação do do…" at bounding box center [302, 286] width 327 height 21
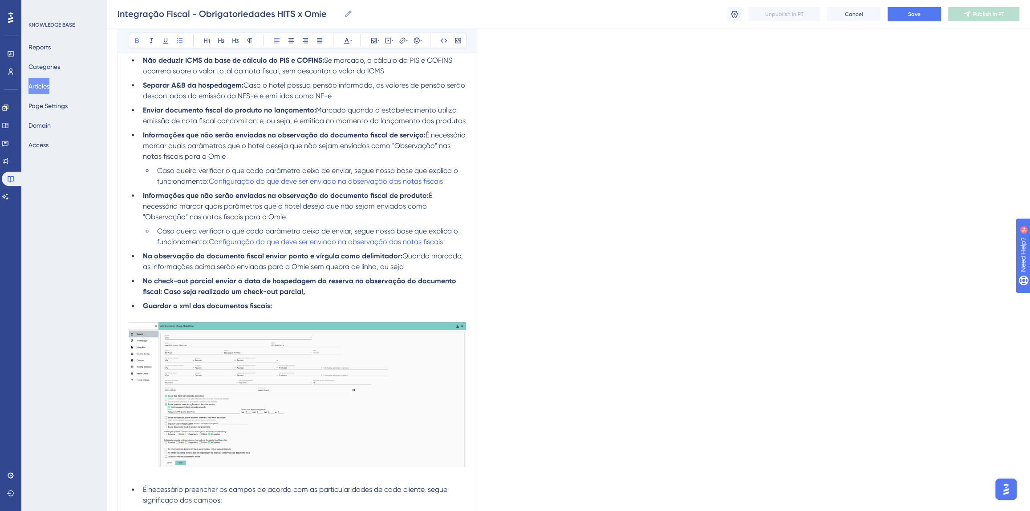
drag, startPoint x: 326, startPoint y: 290, endPoint x: 166, endPoint y: 294, distance: 159.8
click at [166, 294] on li "No check-out parcial enviar a data de hospedagem da reserva na observação do do…" at bounding box center [302, 286] width 327 height 21
click at [363, 299] on ul "Enviar doc. fiscal para emissão automática Caso esteja marcado, todas as NF-e e…" at bounding box center [297, 88] width 337 height 445
click at [345, 291] on li "No check-out parcial enviar a data de hospedagem da reserva na observação do do…" at bounding box center [302, 286] width 327 height 21
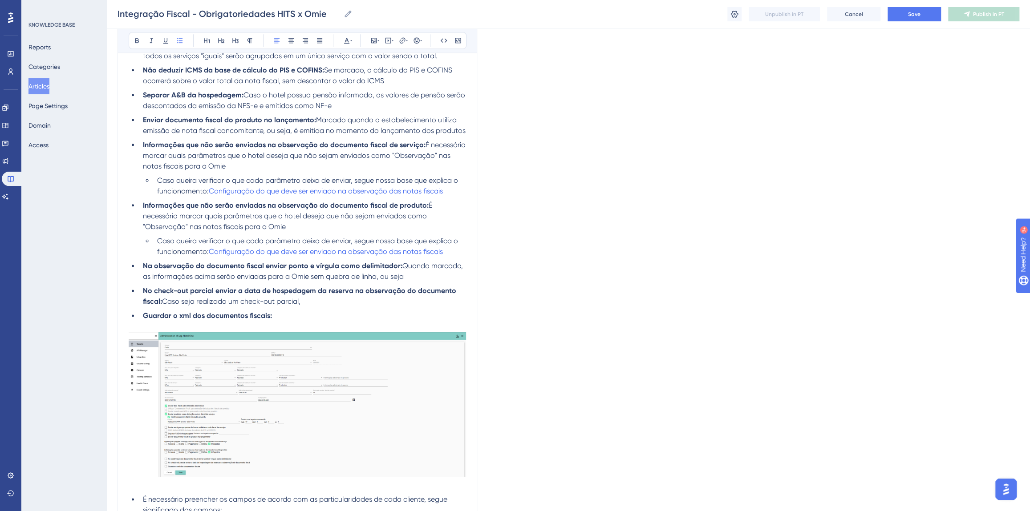
scroll to position [728, 0]
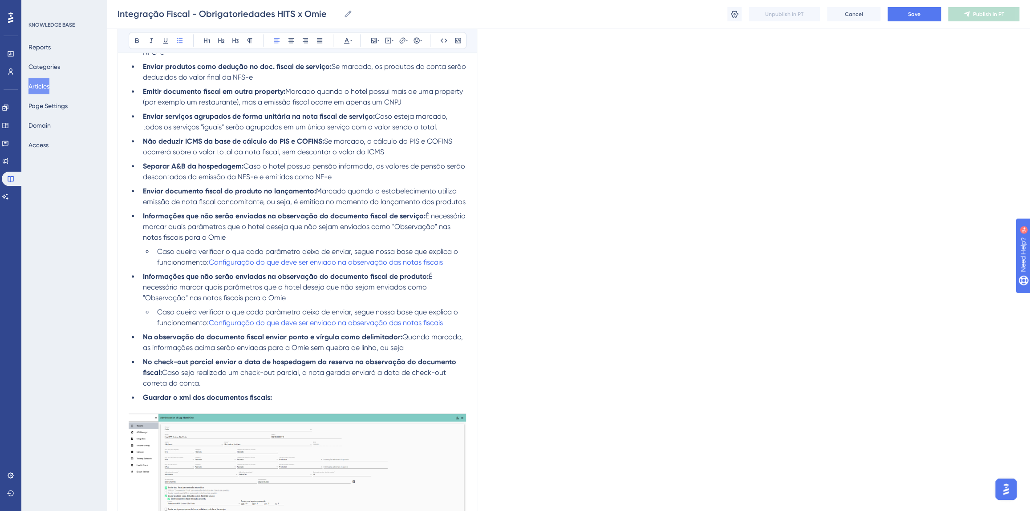
click at [410, 347] on li "Na observação do documento fiscal enviar ponto e vírgula como delimitador: Quan…" at bounding box center [302, 342] width 327 height 21
click at [312, 396] on li "Guardar o xml dos documentos fiscais:" at bounding box center [302, 398] width 327 height 11
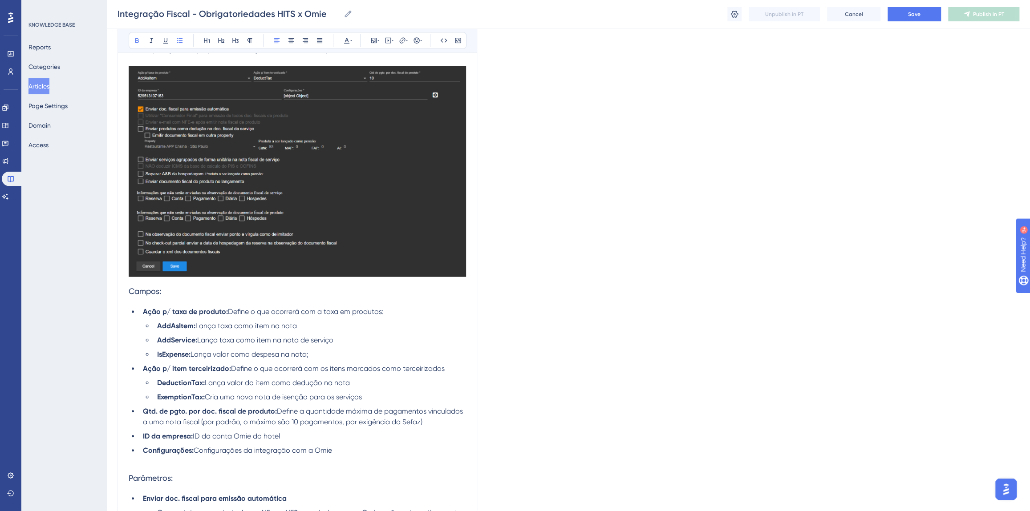
scroll to position [81, 0]
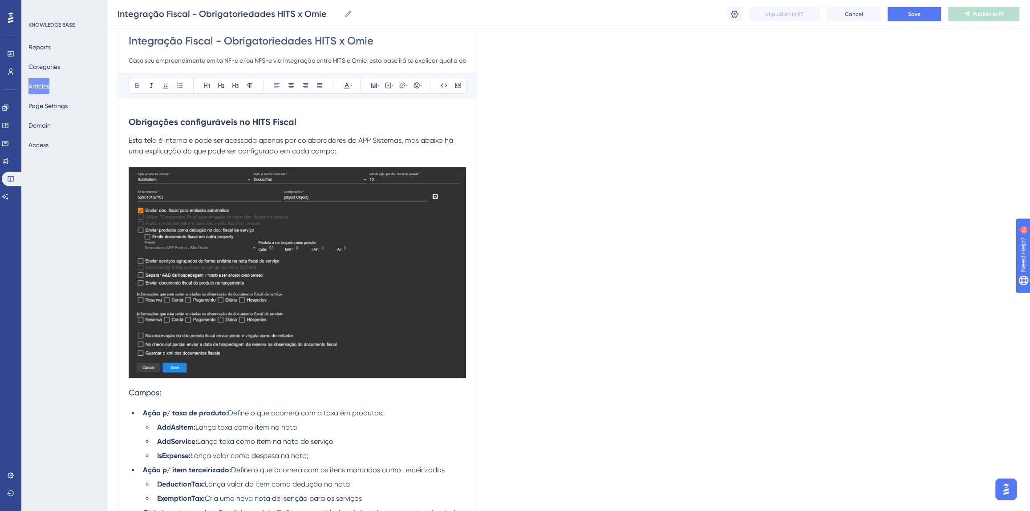
click at [222, 305] on img at bounding box center [297, 272] width 337 height 211
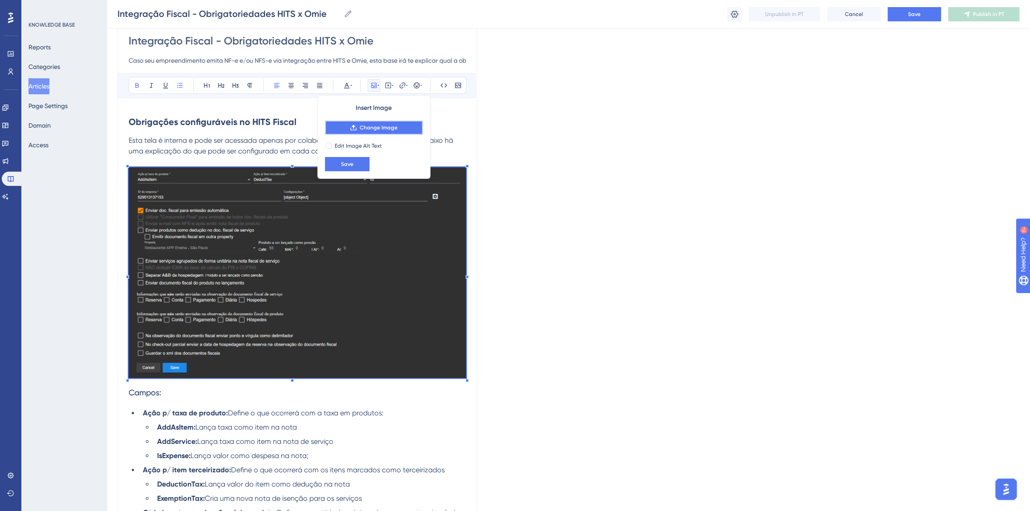
click at [358, 129] on button "Change Image" at bounding box center [374, 128] width 98 height 14
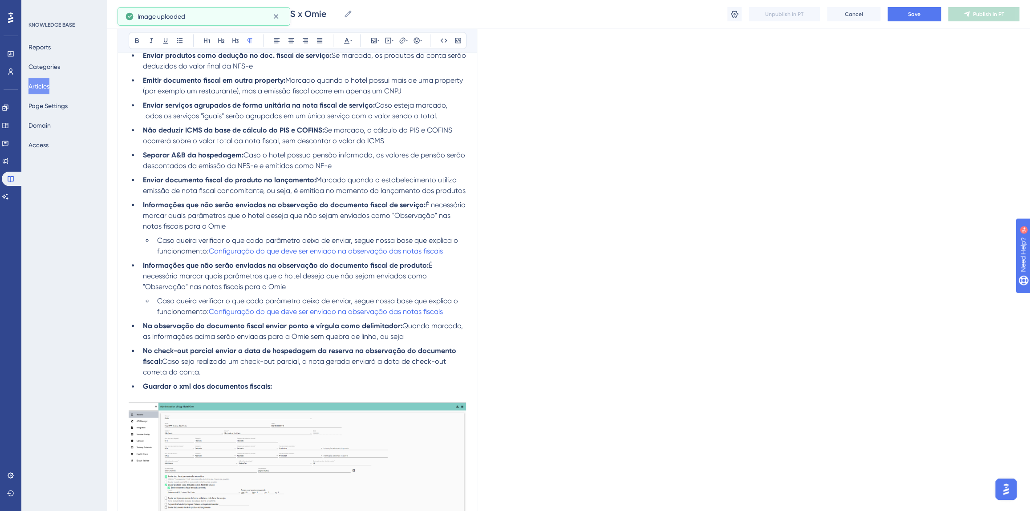
scroll to position [718, 0]
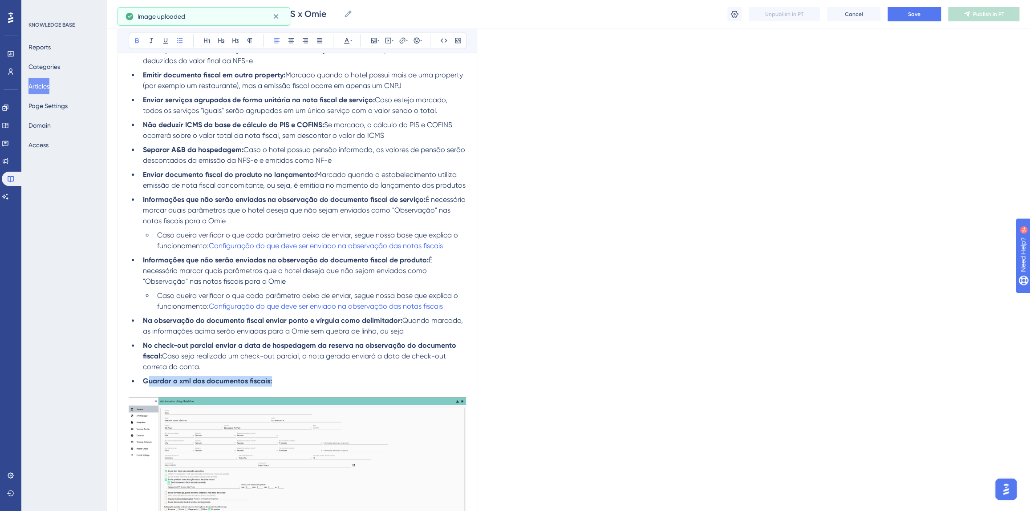
drag, startPoint x: 278, startPoint y: 380, endPoint x: 147, endPoint y: 383, distance: 130.9
click at [147, 383] on li "Guardar o xml dos documentos fiscais:" at bounding box center [302, 381] width 327 height 11
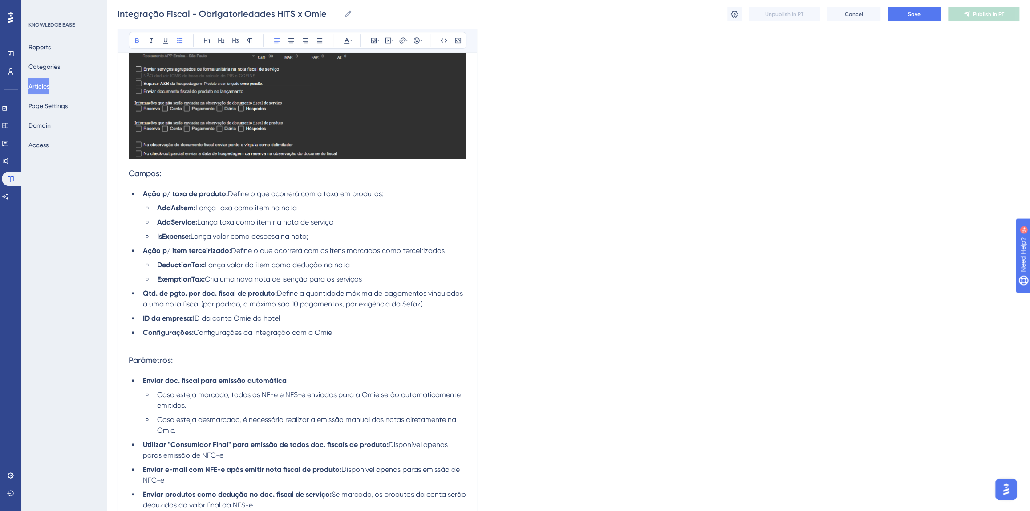
scroll to position [273, 0]
drag, startPoint x: 165, startPoint y: 175, endPoint x: 127, endPoint y: 174, distance: 37.9
click at [135, 43] on icon at bounding box center [137, 40] width 7 height 7
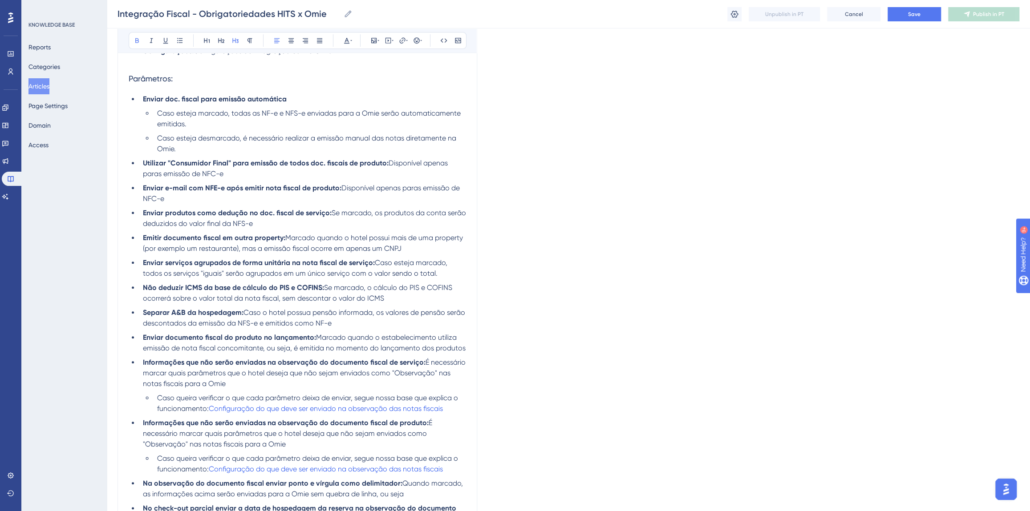
scroll to position [516, 0]
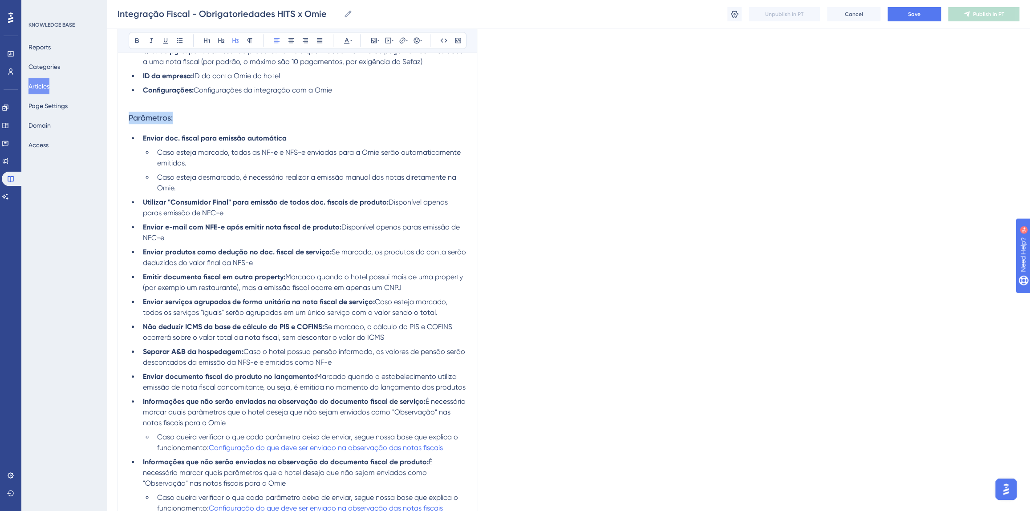
drag, startPoint x: 174, startPoint y: 118, endPoint x: 124, endPoint y: 120, distance: 50.3
click at [138, 40] on icon at bounding box center [137, 40] width 7 height 7
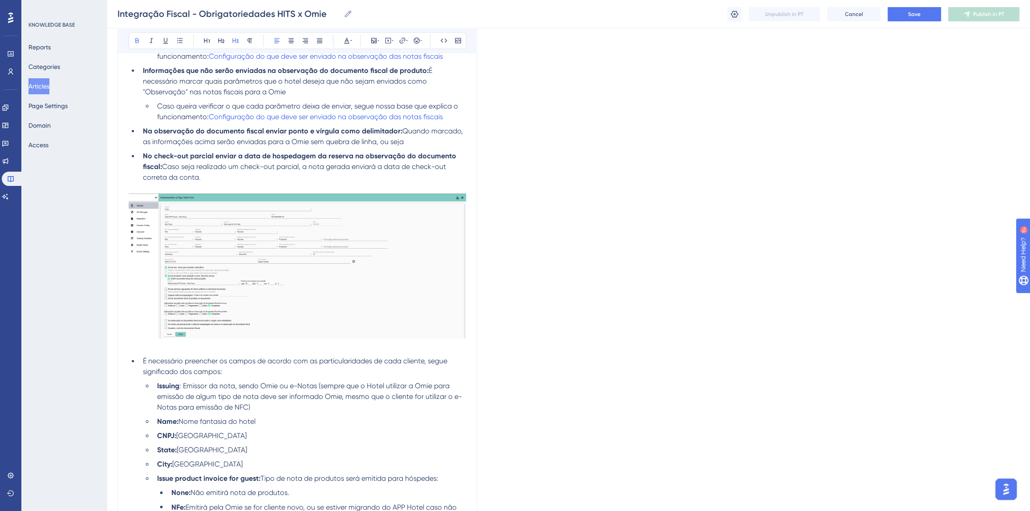
scroll to position [921, 0]
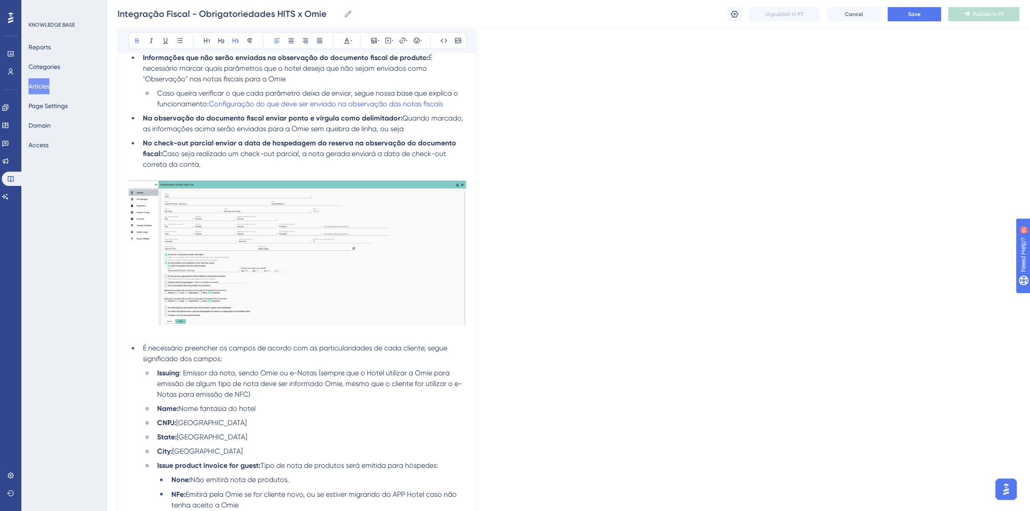
click at [222, 266] on img at bounding box center [297, 253] width 337 height 145
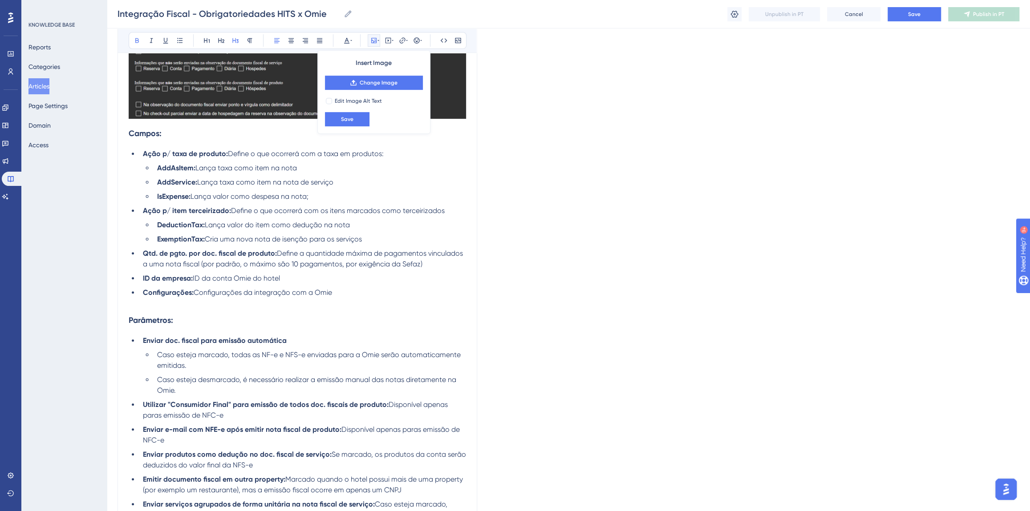
scroll to position [31, 0]
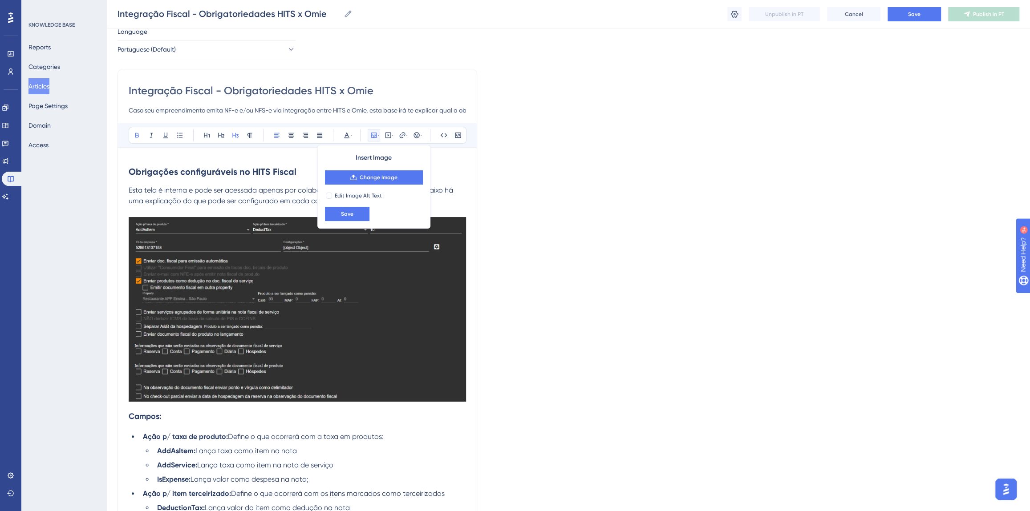
click at [182, 170] on strong "Obrigações configuráveis no HITS Fiscal" at bounding box center [213, 171] width 168 height 11
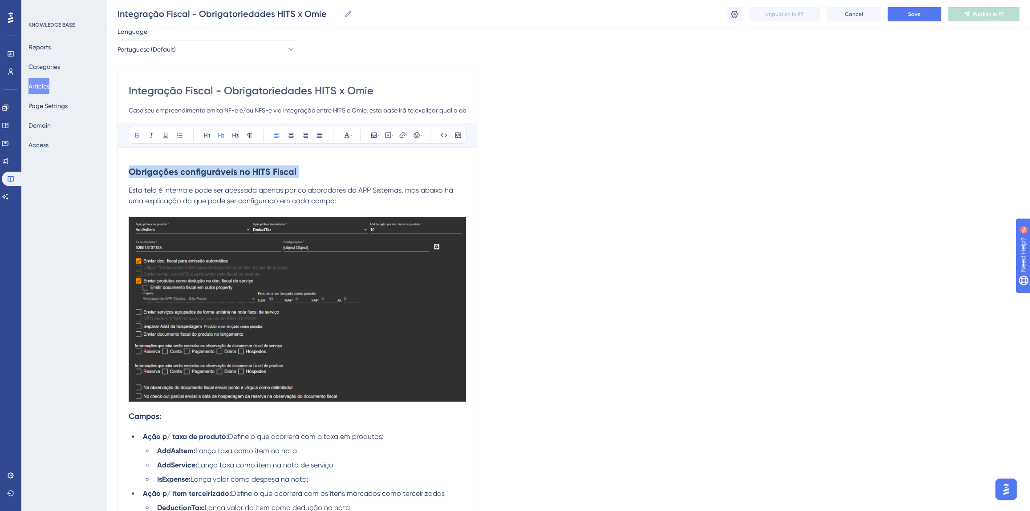
click at [182, 170] on strong "Obrigações configuráveis no HITS Fiscal" at bounding box center [213, 171] width 168 height 11
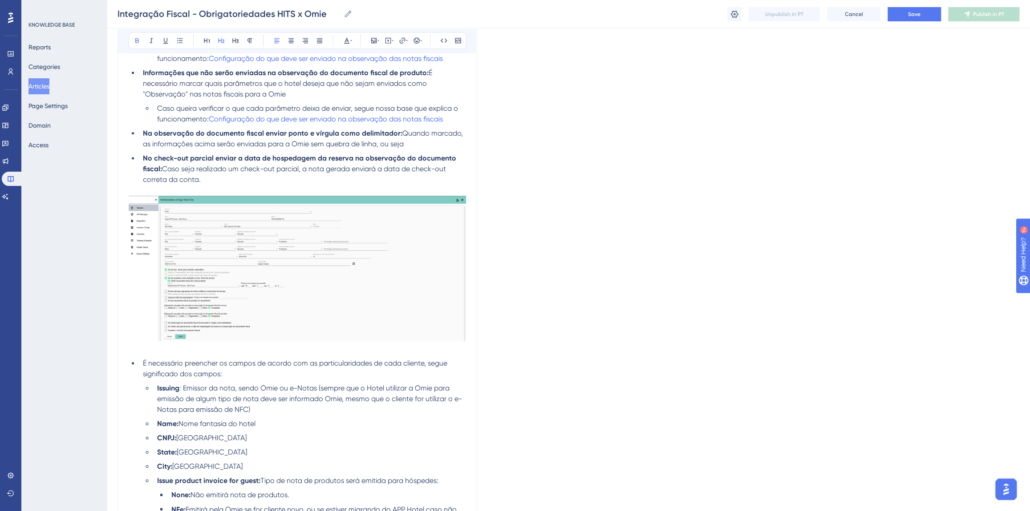
scroll to position [921, 0]
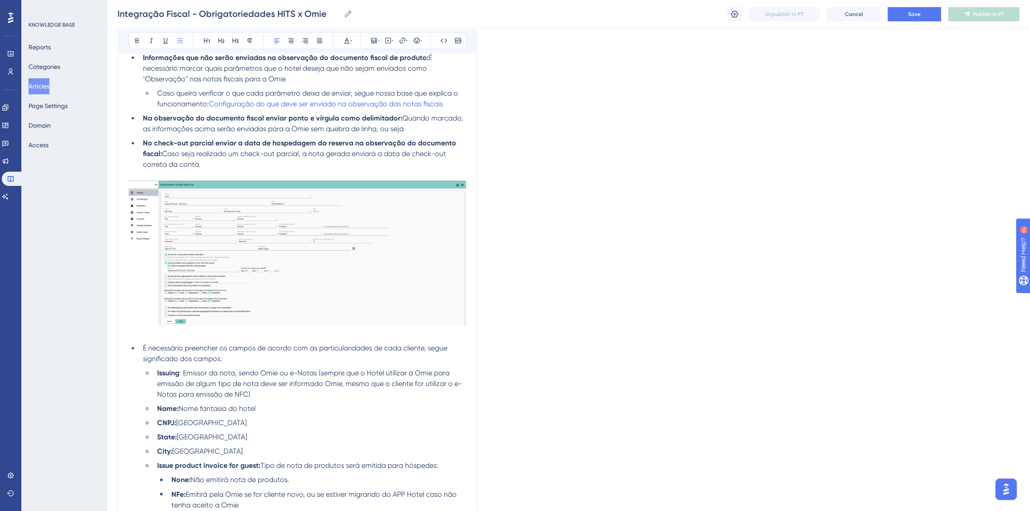
click at [142, 349] on li "É necessário preencher os campos de acordo com as particularidades de cada clie…" at bounding box center [302, 353] width 327 height 21
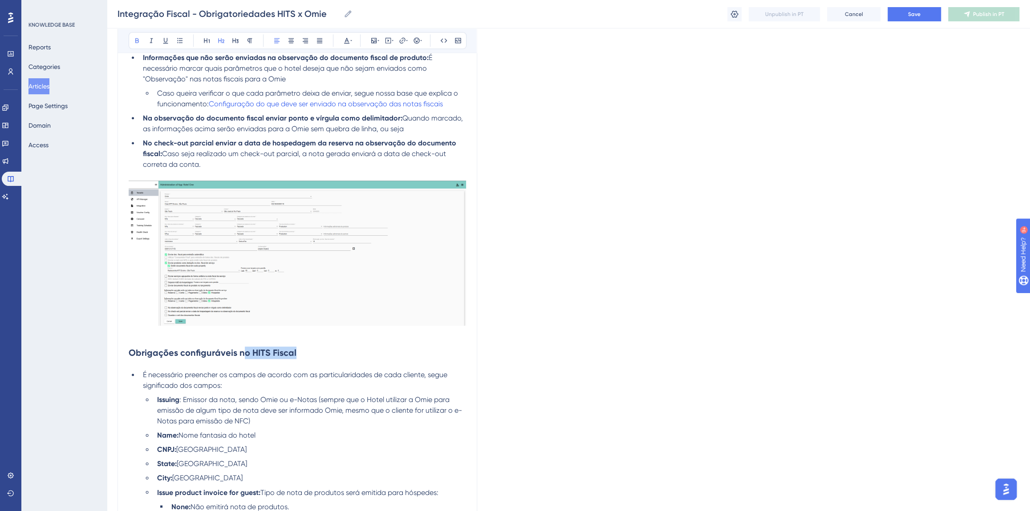
drag, startPoint x: 300, startPoint y: 347, endPoint x: 241, endPoint y: 355, distance: 59.2
click at [241, 355] on h2 "Obrigações configuráveis no HITS Fiscal" at bounding box center [297, 353] width 337 height 27
click at [143, 376] on li "É necessário preencher os campos de acordo com as particularidades de cada clie…" at bounding box center [302, 380] width 327 height 21
click at [361, 213] on img at bounding box center [297, 253] width 337 height 145
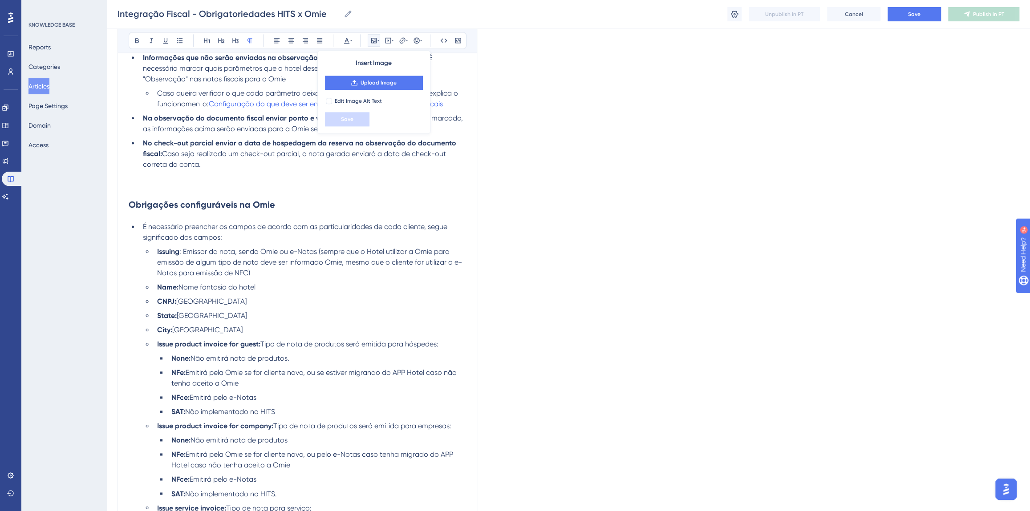
click at [325, 190] on p at bounding box center [297, 186] width 337 height 11
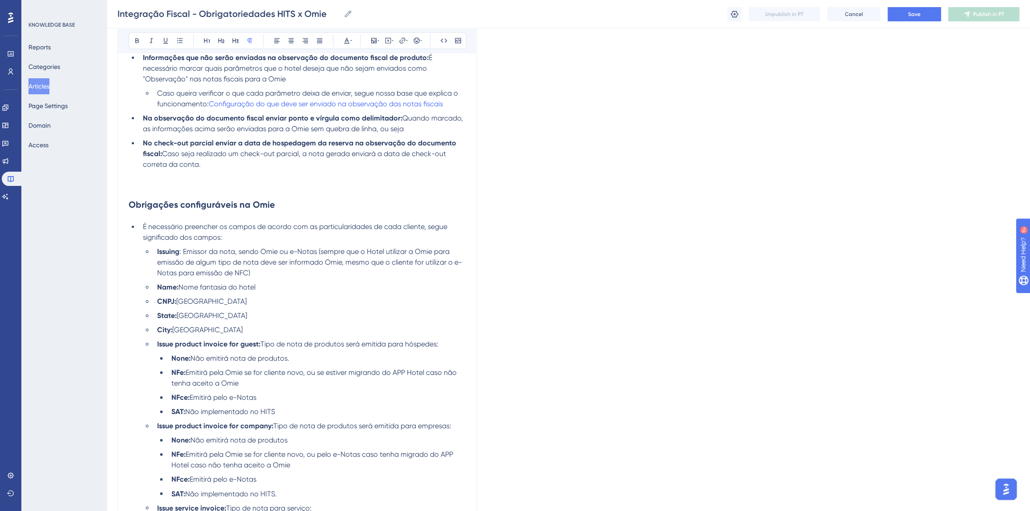
click at [312, 185] on p at bounding box center [297, 186] width 337 height 11
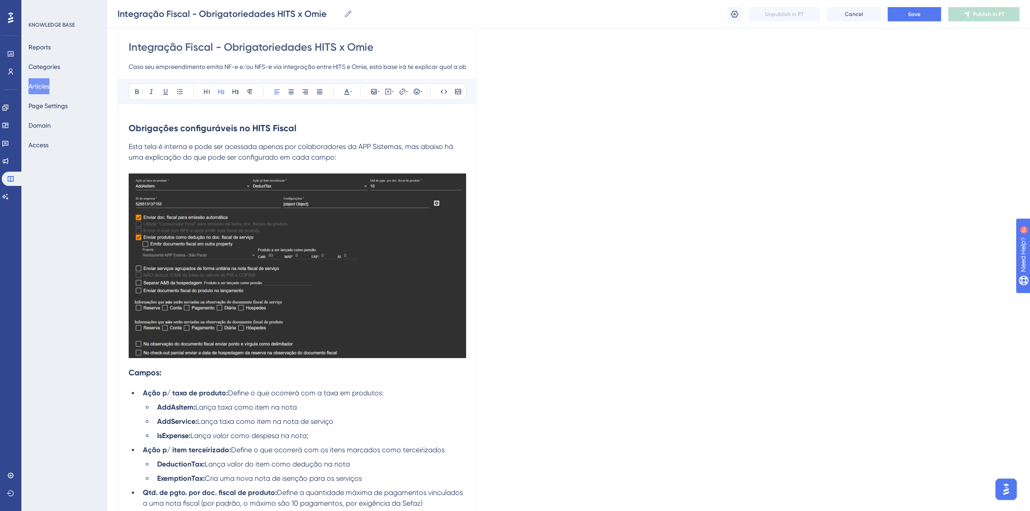
scroll to position [0, 0]
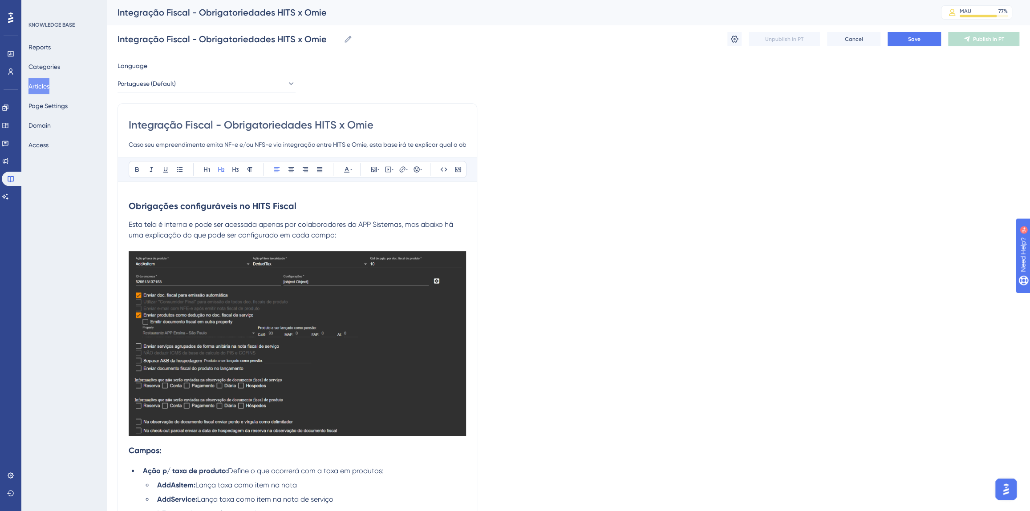
click at [191, 206] on strong "Obrigações configuráveis no HITS Fiscal" at bounding box center [213, 206] width 168 height 11
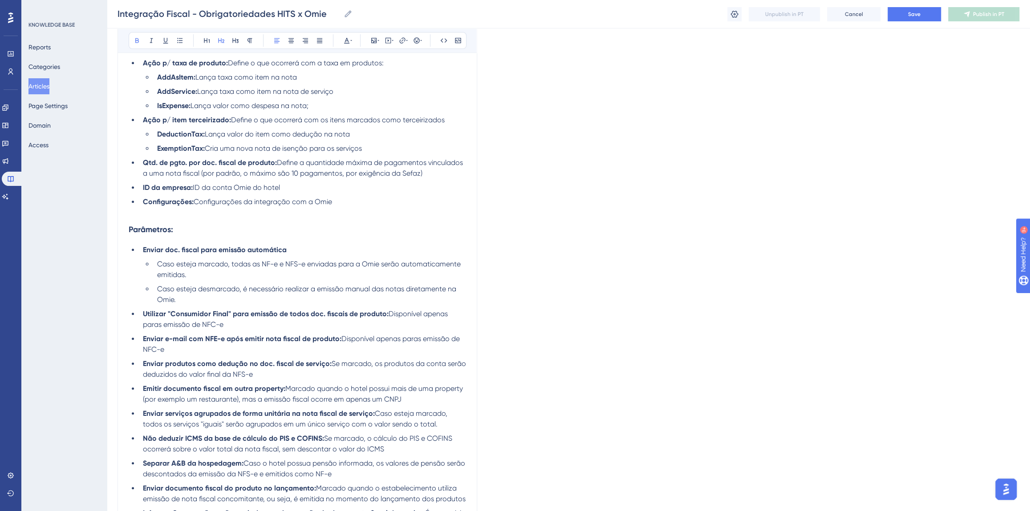
scroll to position [688, 0]
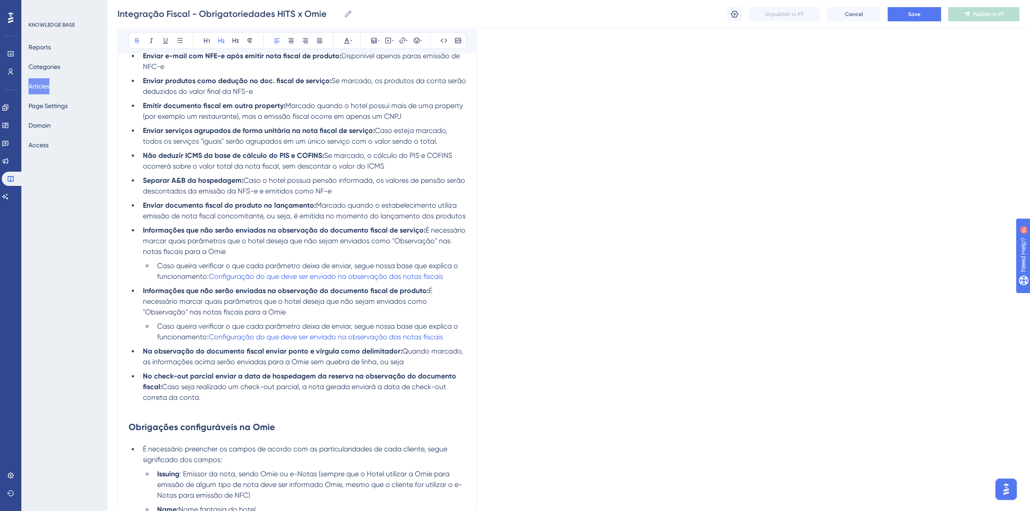
click at [219, 427] on strong "Obrigações configuráveis na Omie" at bounding box center [202, 427] width 146 height 11
click at [914, 11] on span "Save" at bounding box center [914, 14] width 12 height 7
